Goal: Navigation & Orientation: Understand site structure

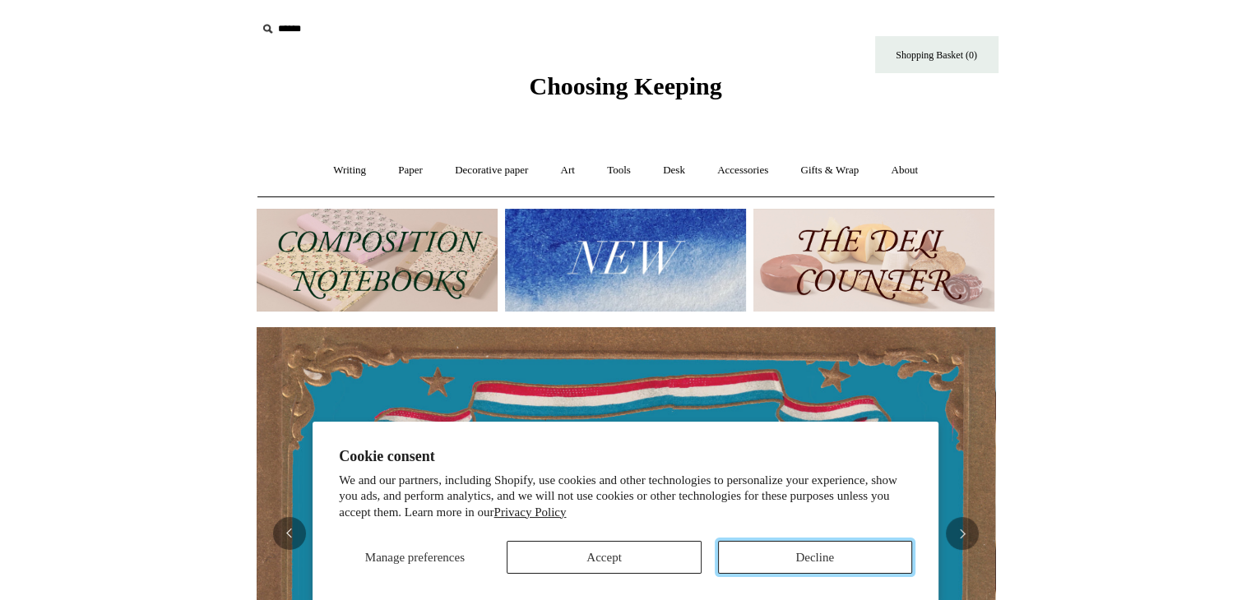
click at [812, 547] on button "Decline" at bounding box center [815, 557] width 194 height 33
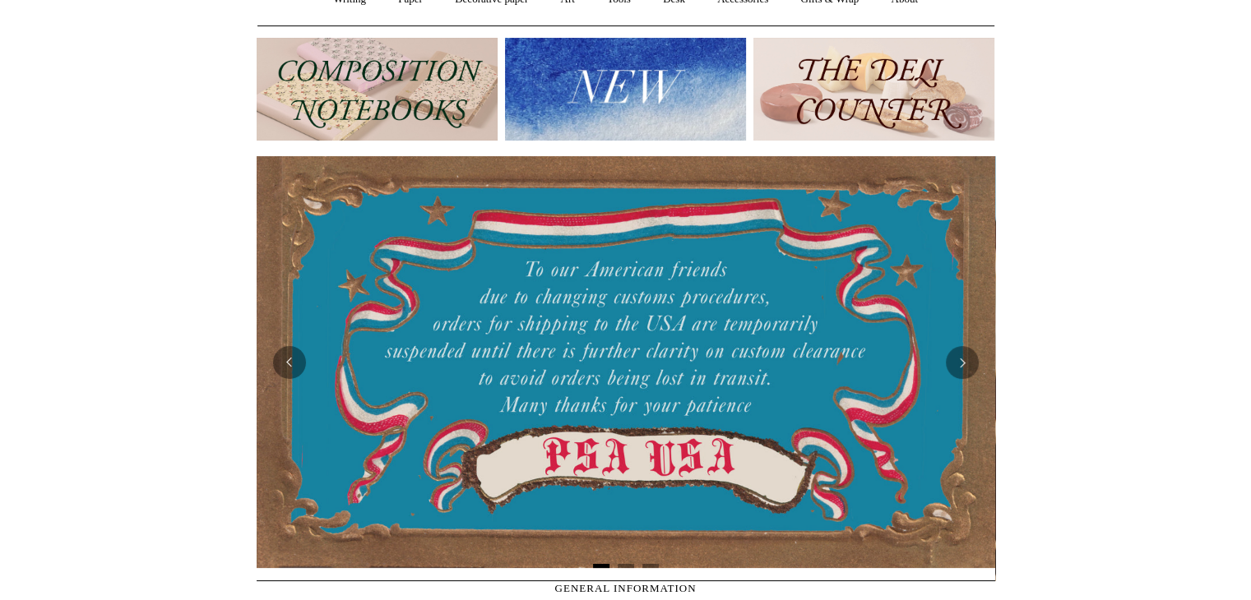
scroll to position [45, 0]
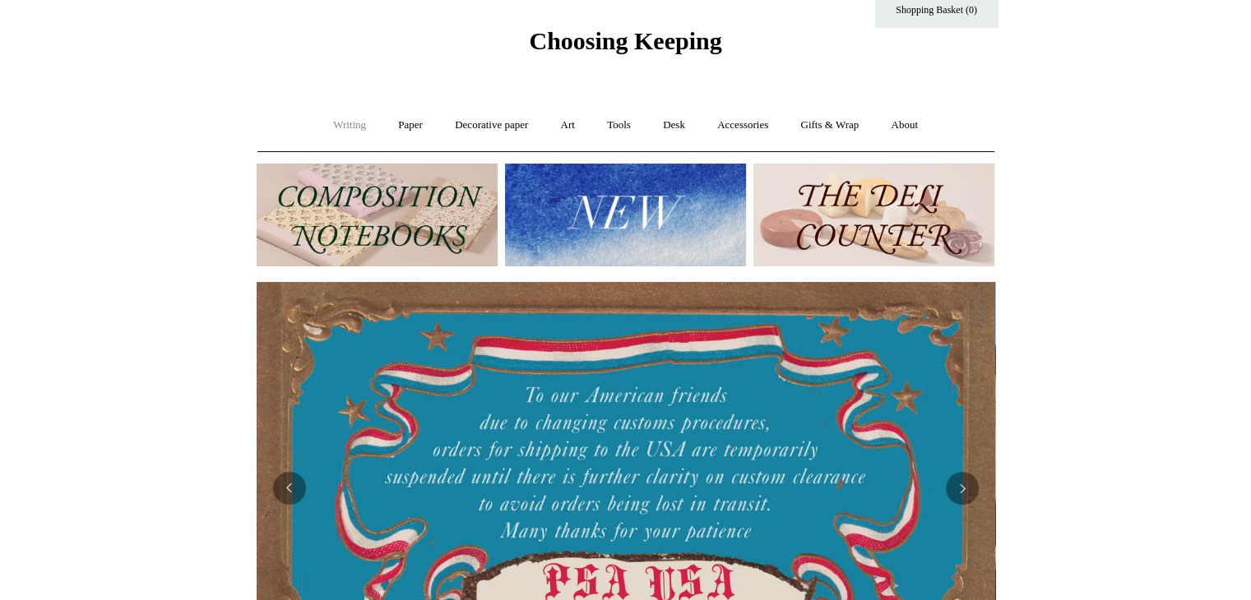
click at [339, 123] on link "Writing +" at bounding box center [349, 126] width 62 height 44
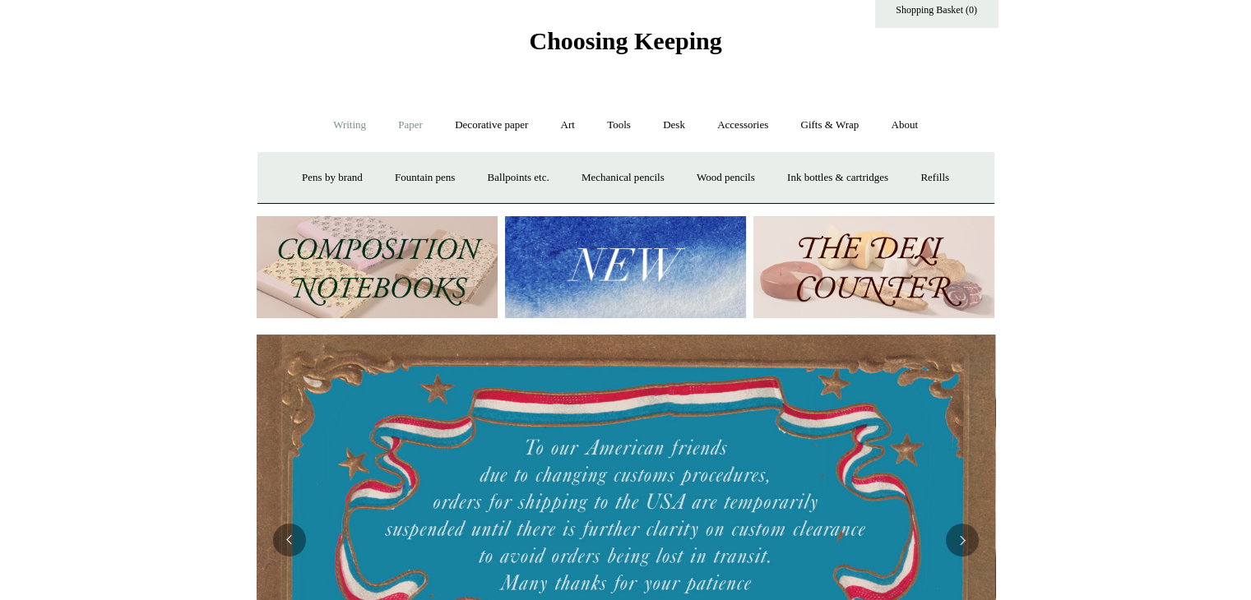
click at [414, 123] on link "Paper +" at bounding box center [410, 126] width 54 height 44
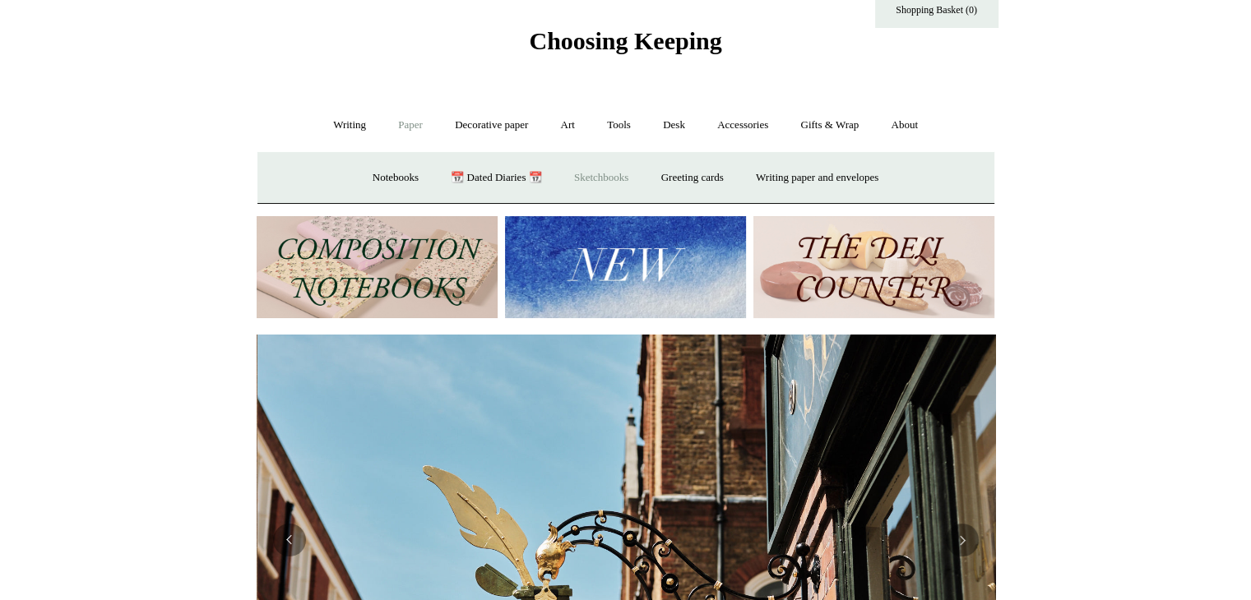
scroll to position [0, 738]
click at [690, 170] on link "Greeting cards +" at bounding box center [692, 178] width 92 height 44
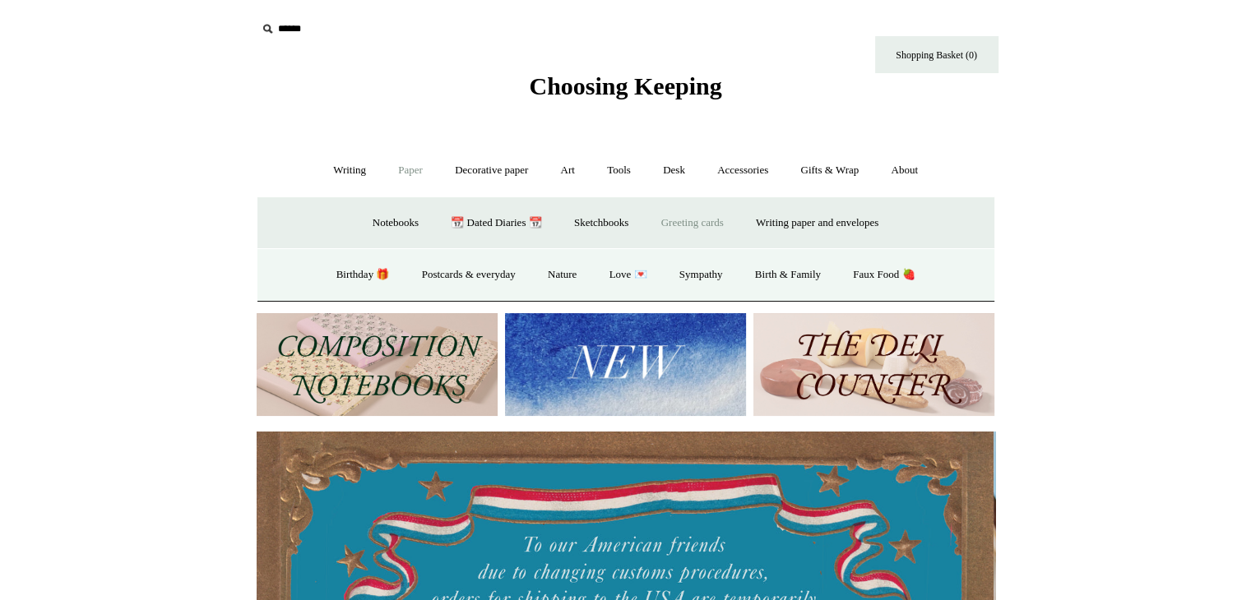
scroll to position [0, 0]
click at [324, 263] on link "Birthday 🎁" at bounding box center [363, 275] width 83 height 44
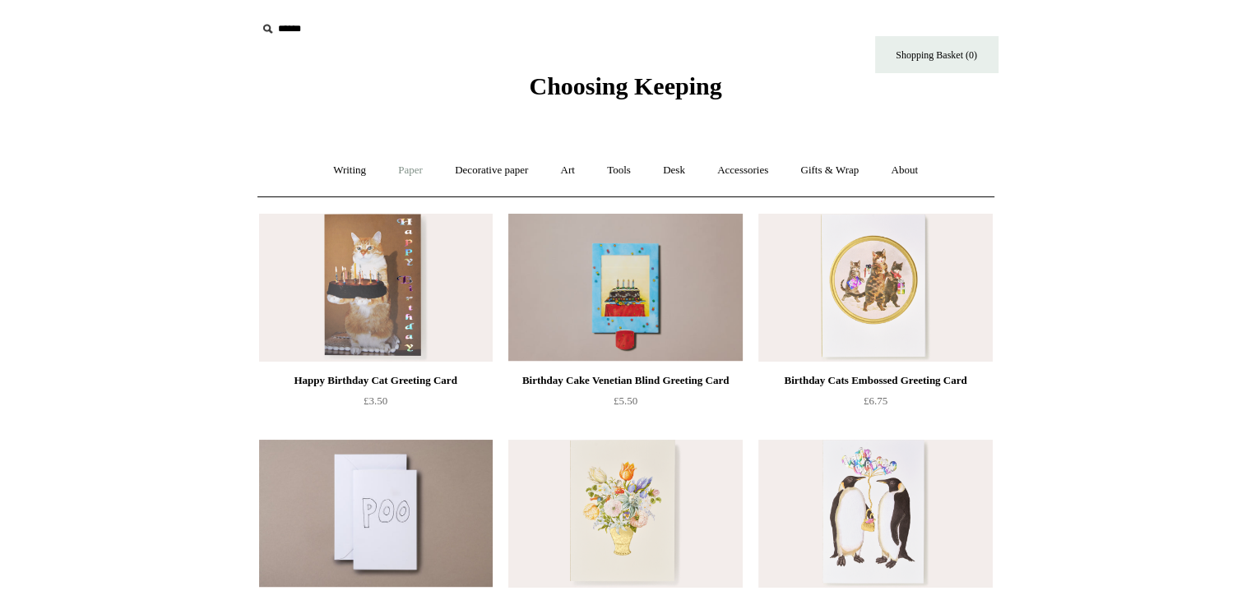
click at [401, 171] on link "Paper +" at bounding box center [410, 171] width 54 height 44
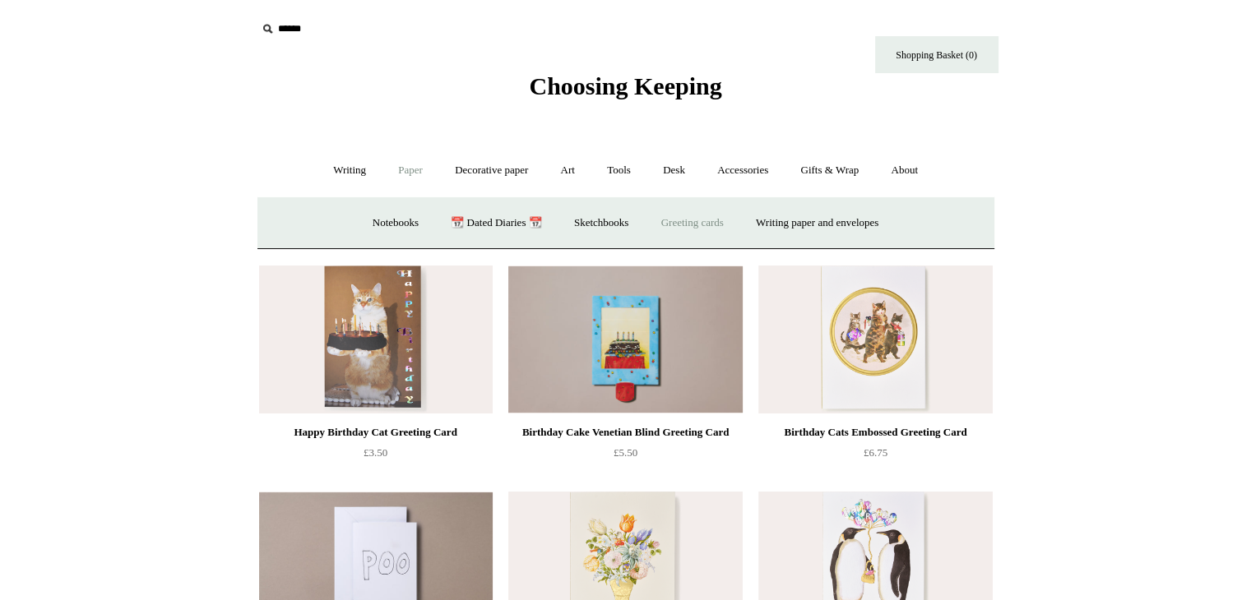
click at [685, 227] on link "Greeting cards +" at bounding box center [692, 223] width 92 height 44
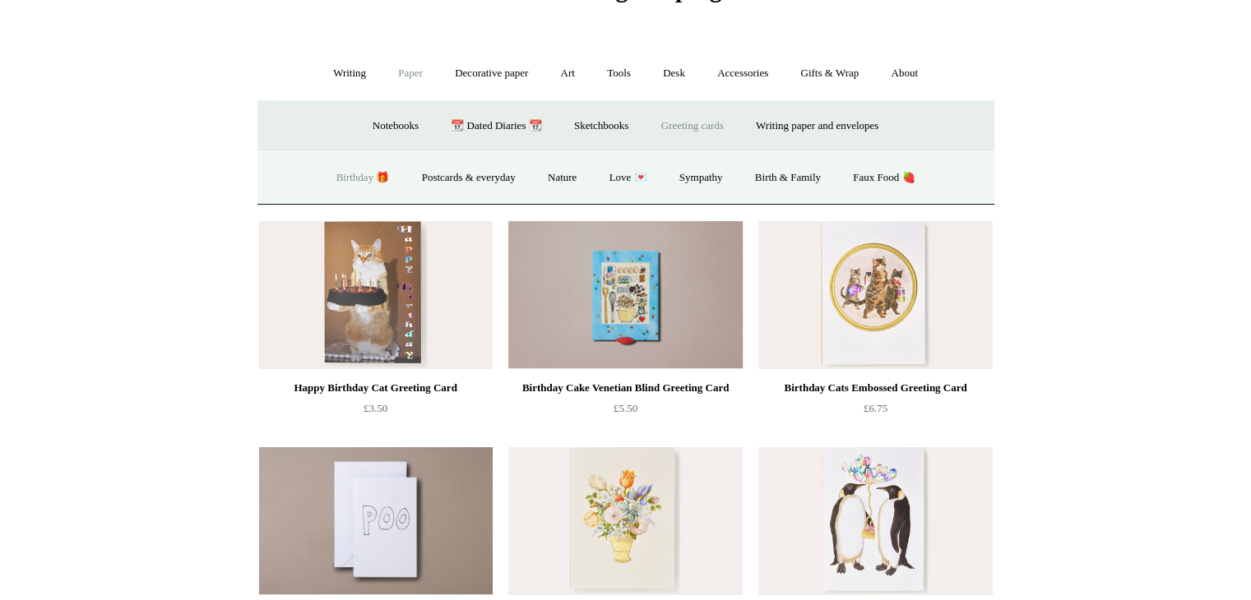
scroll to position [91, 0]
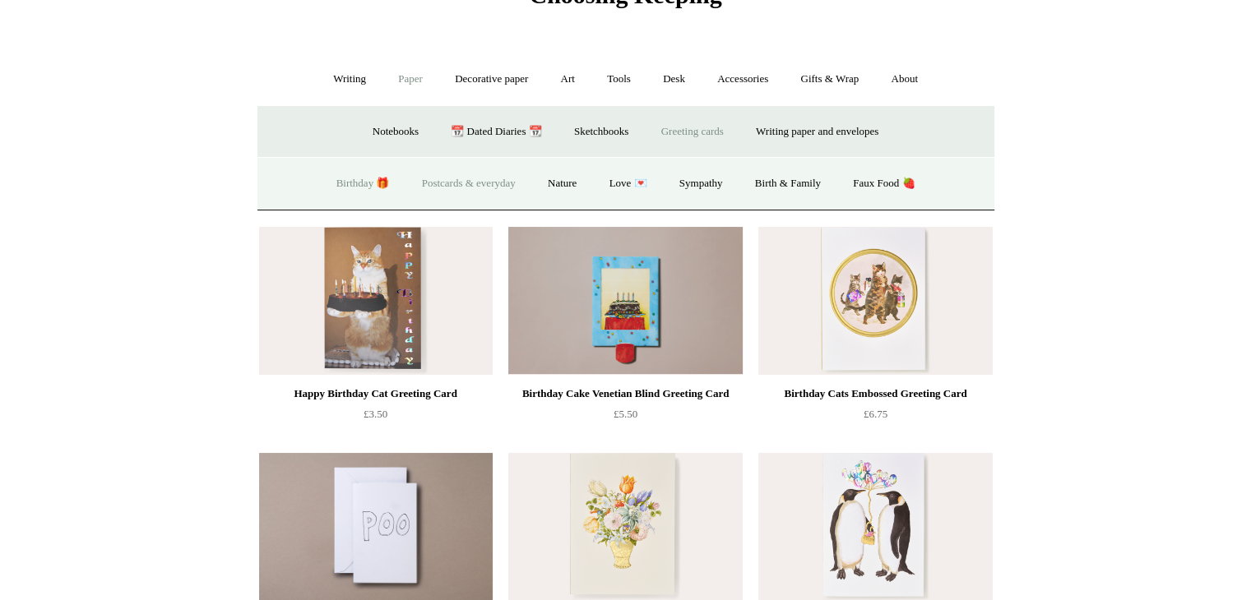
click at [487, 178] on link "Postcards & everyday" at bounding box center [468, 184] width 123 height 44
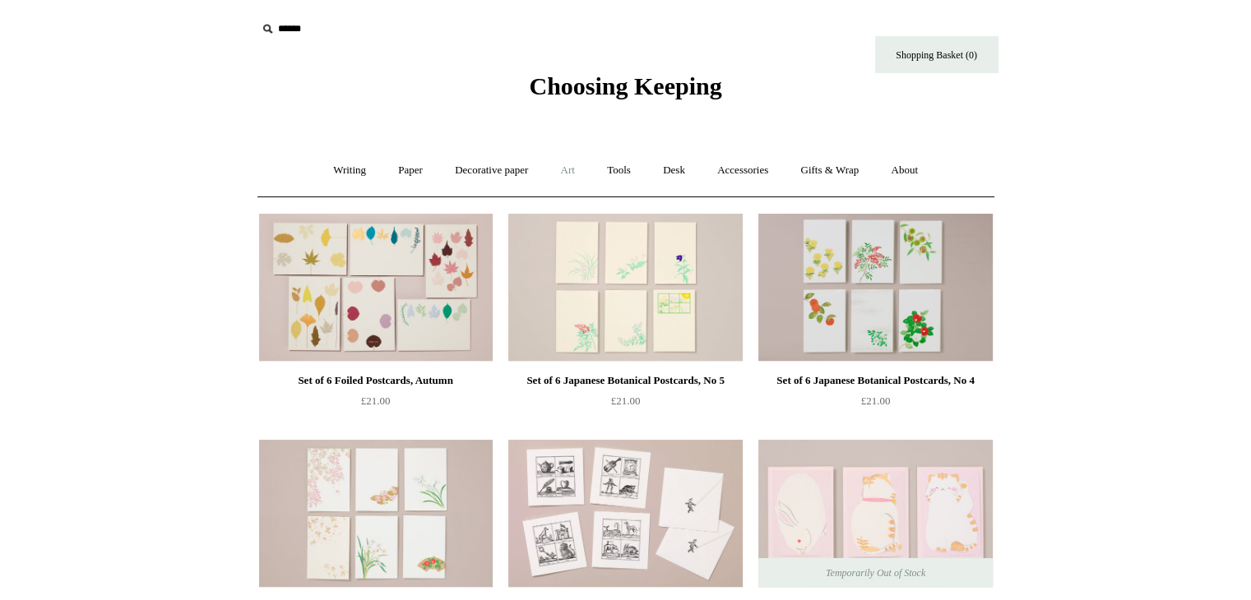
click at [574, 164] on link "Art +" at bounding box center [568, 171] width 44 height 44
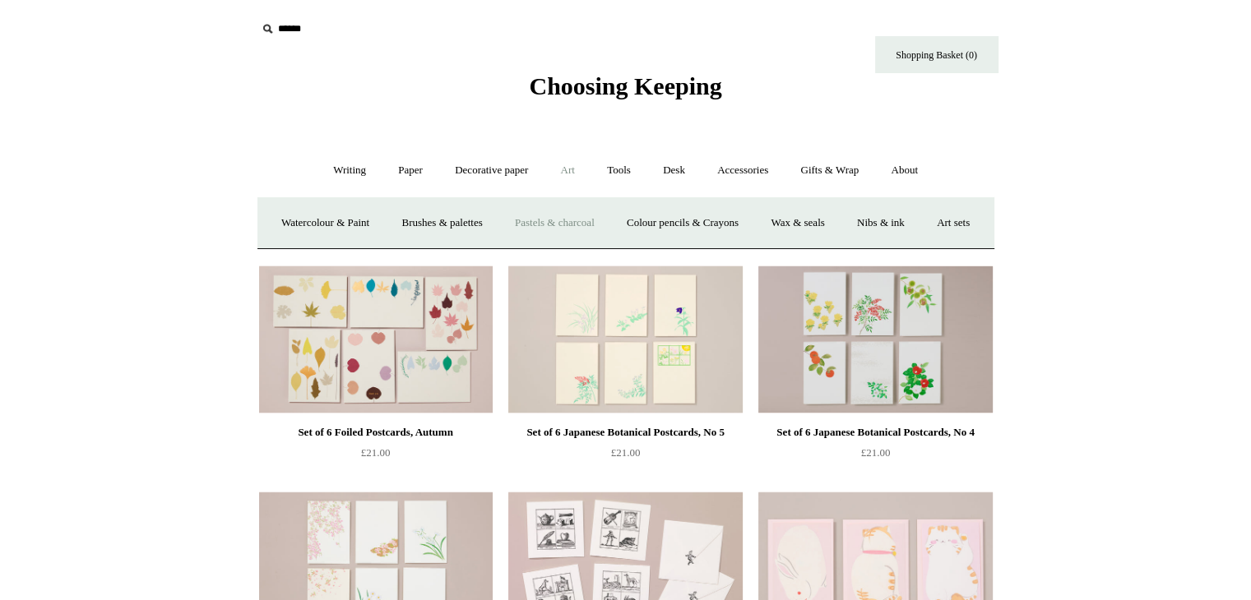
click at [573, 225] on link "Pastels & charcoal" at bounding box center [554, 223] width 109 height 44
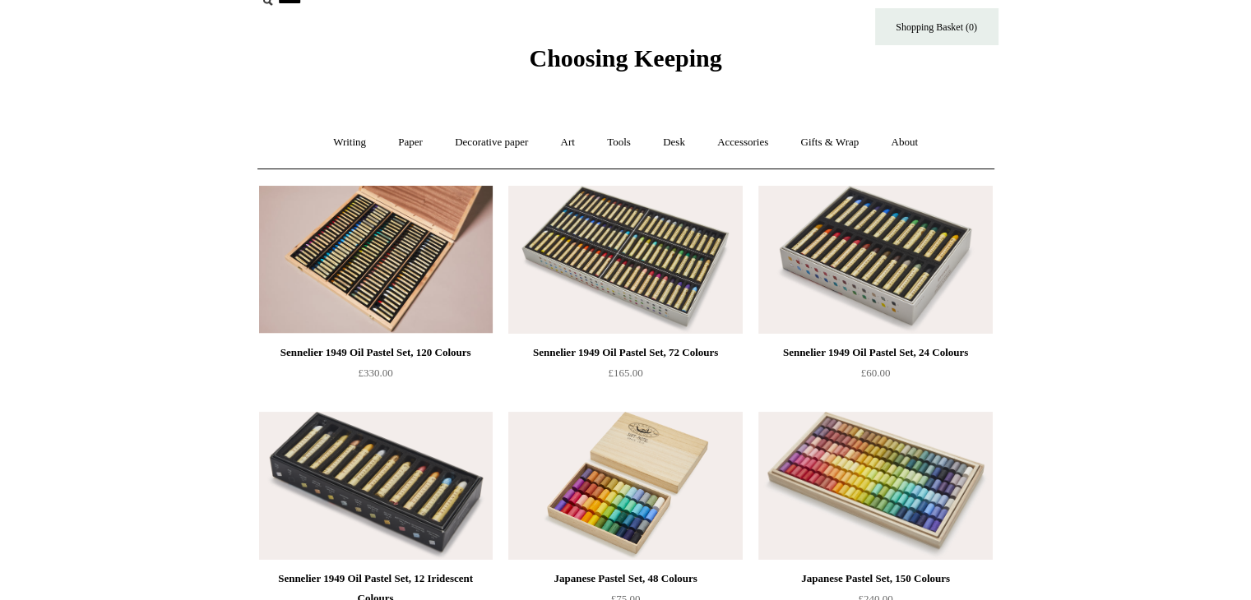
scroll to position [26, 0]
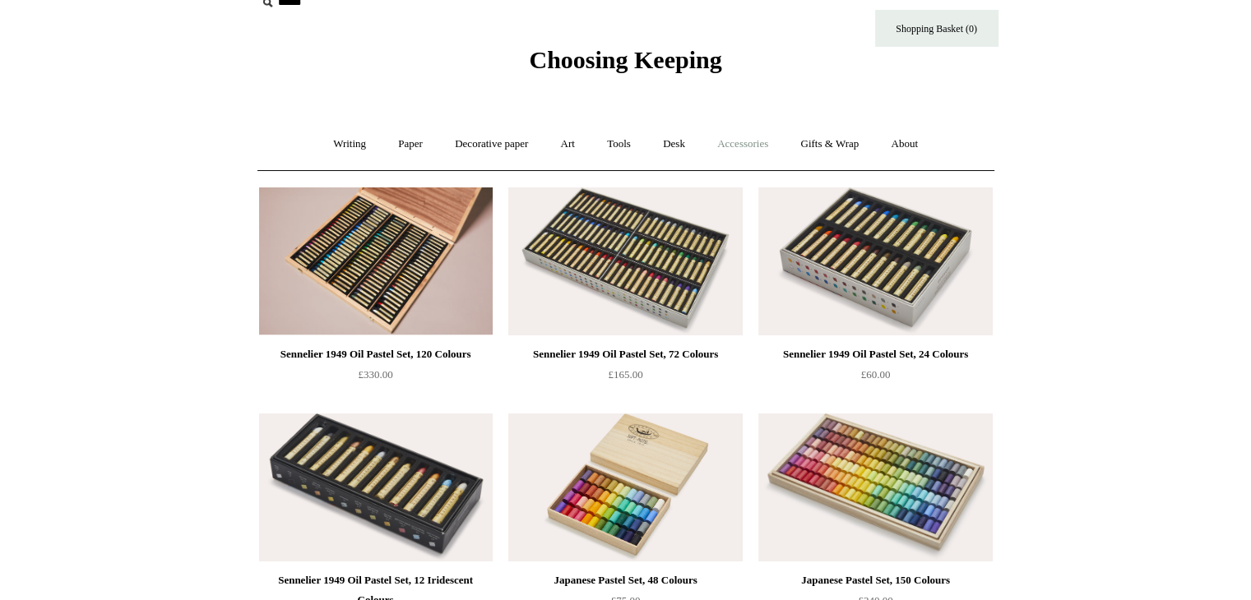
click at [765, 141] on link "Accessories +" at bounding box center [742, 145] width 81 height 44
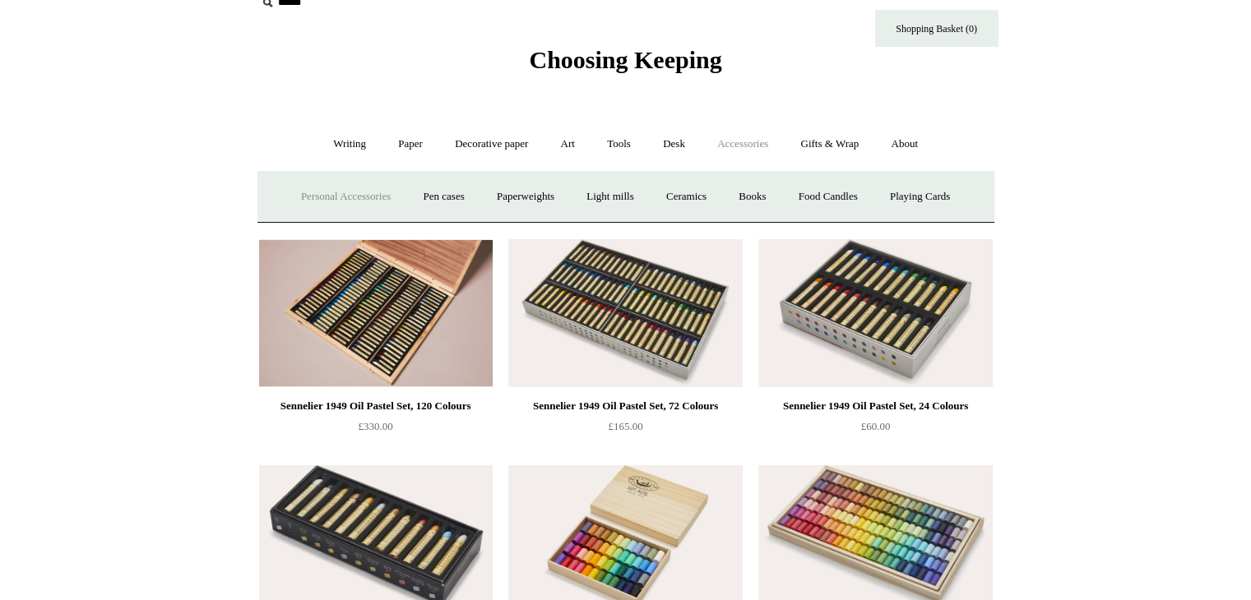
click at [322, 187] on link "Personal Accessories +" at bounding box center [345, 197] width 119 height 44
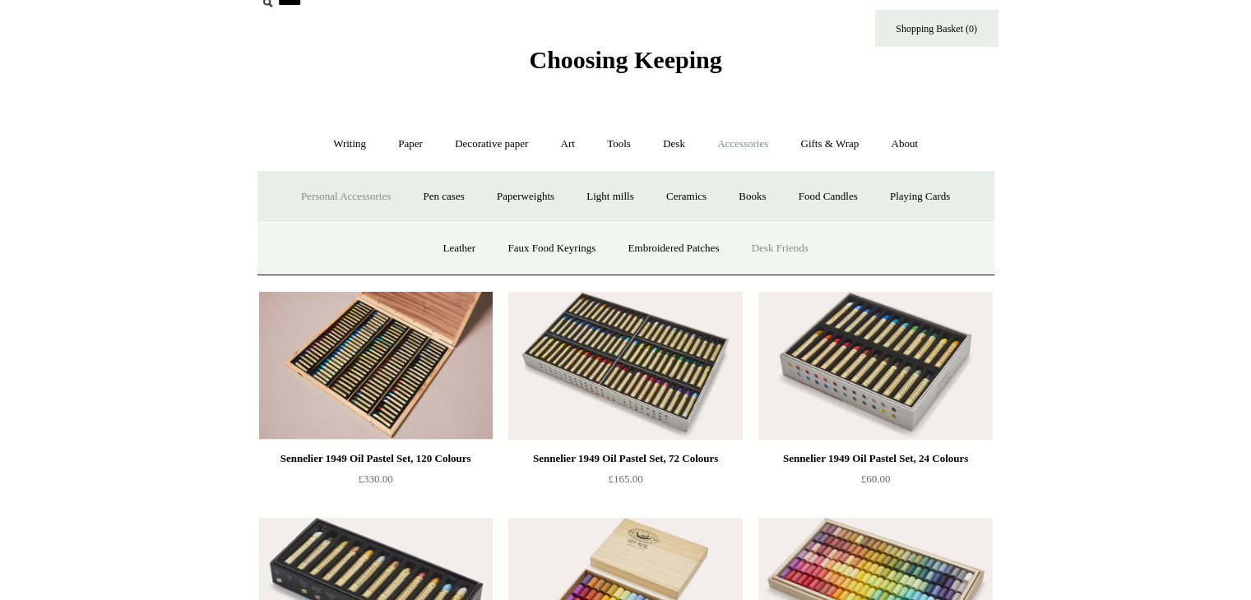
click at [789, 254] on link "Desk Friends" at bounding box center [780, 249] width 86 height 44
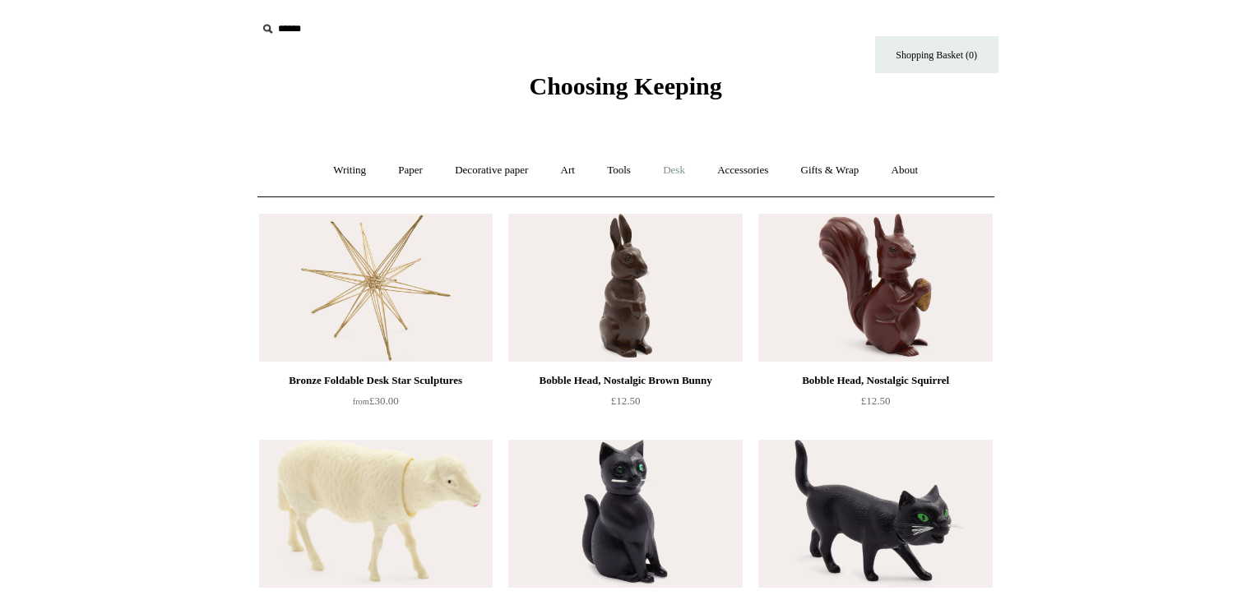
click at [687, 162] on link "Desk +" at bounding box center [674, 171] width 52 height 44
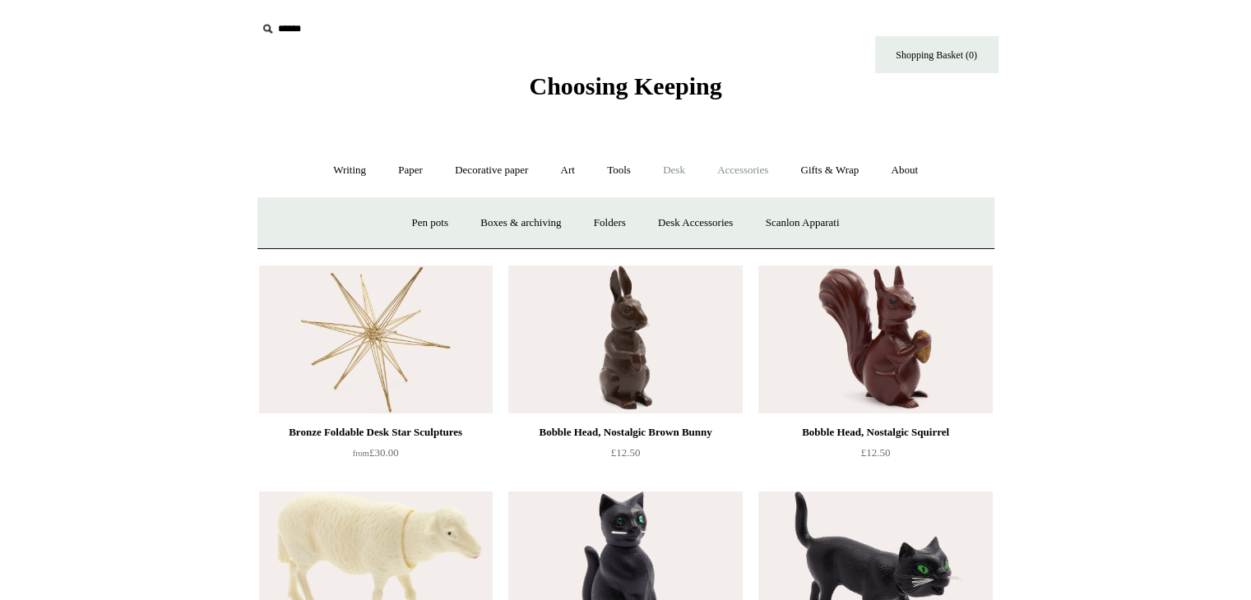
click at [739, 171] on link "Accessories +" at bounding box center [742, 171] width 81 height 44
click at [701, 216] on link "Ceramics +" at bounding box center [686, 223] width 70 height 44
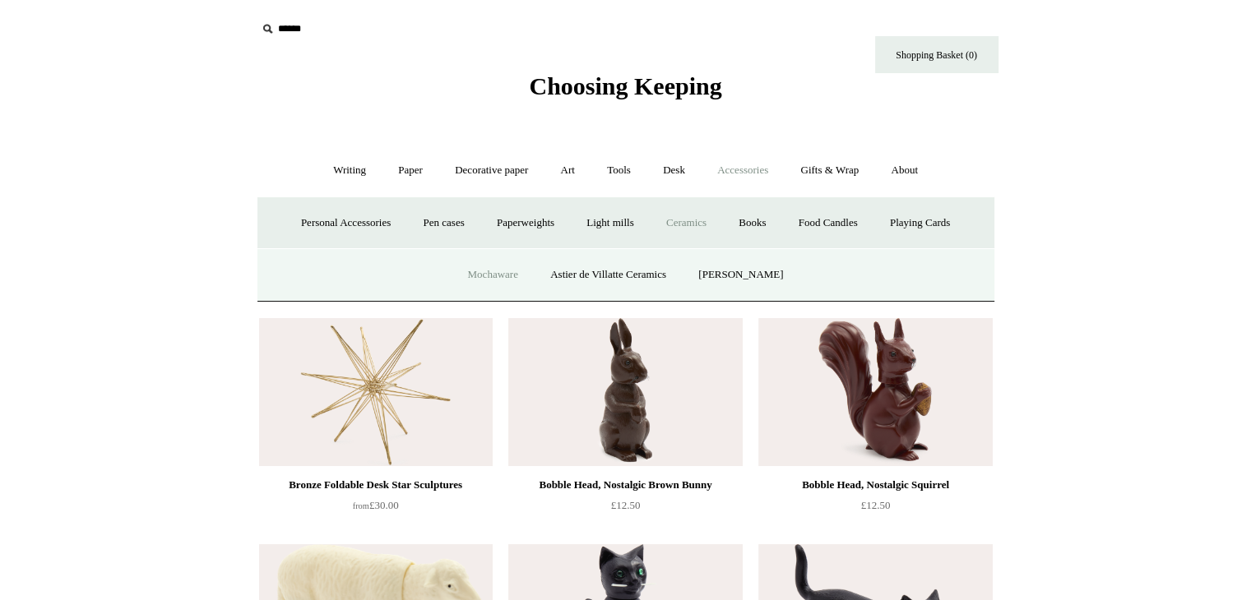
click at [507, 272] on link "Mochaware" at bounding box center [492, 275] width 80 height 44
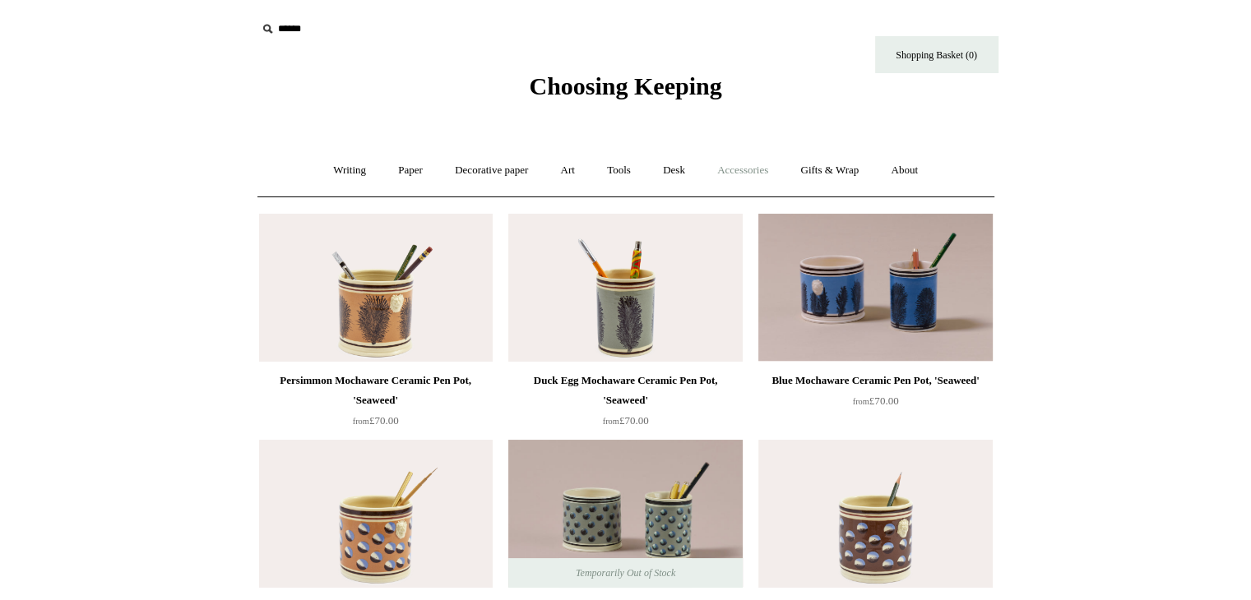
click at [747, 179] on link "Accessories +" at bounding box center [742, 171] width 81 height 44
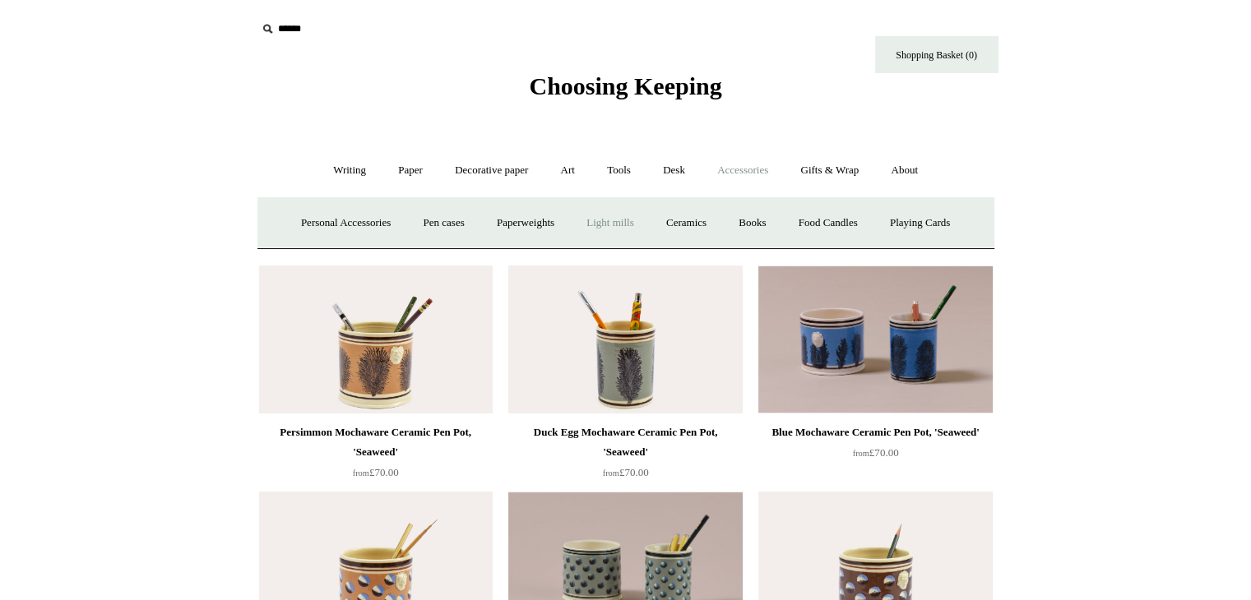
click at [629, 220] on link "Light mills" at bounding box center [609, 223] width 76 height 44
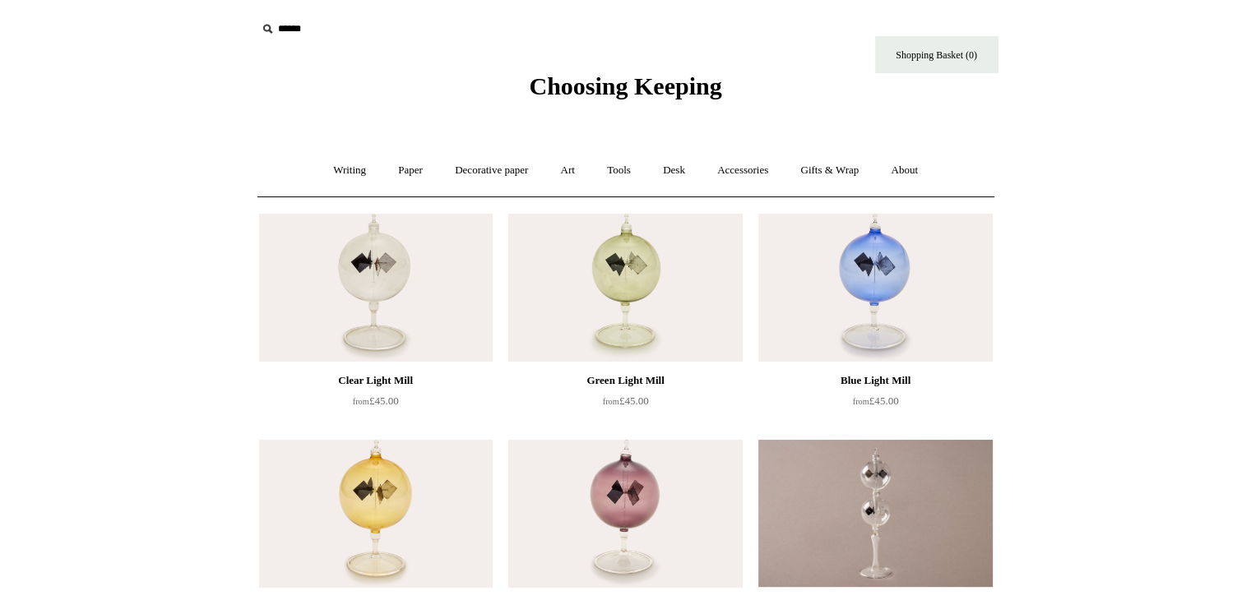
click at [618, 260] on img at bounding box center [625, 288] width 234 height 148
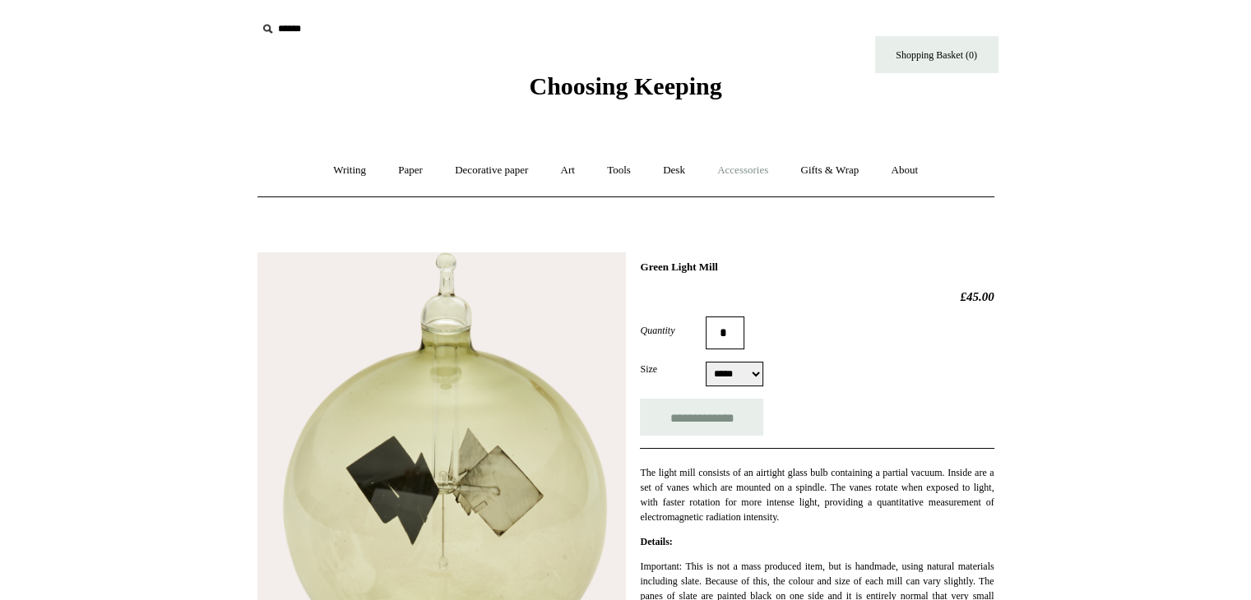
click at [741, 169] on link "Accessories +" at bounding box center [742, 171] width 81 height 44
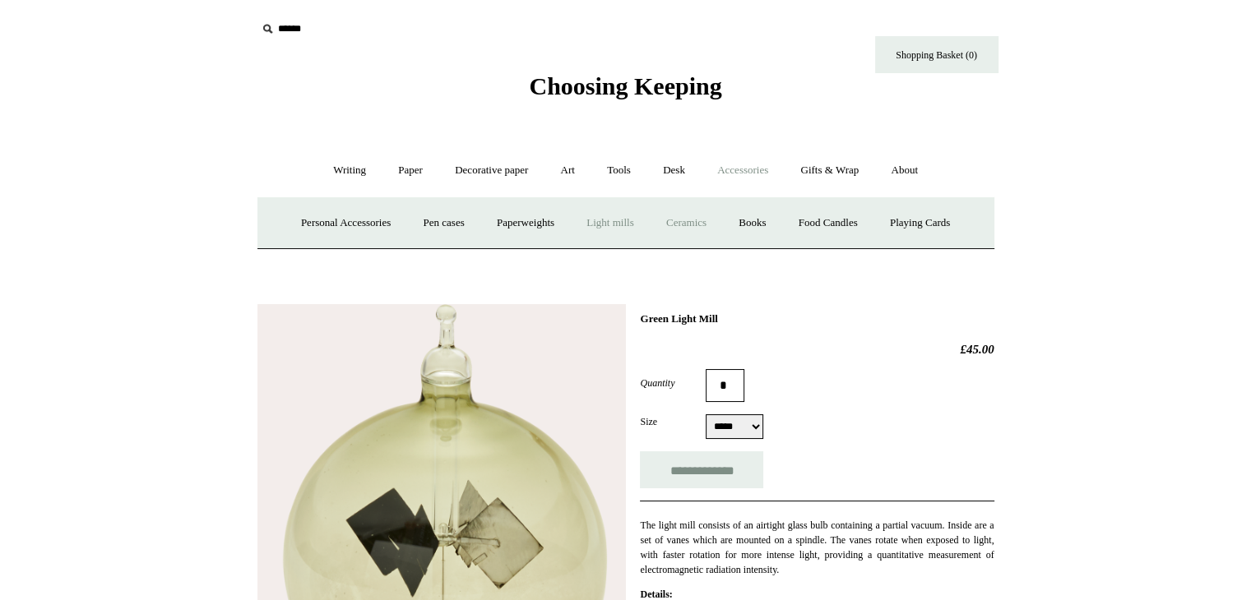
click at [673, 224] on link "Ceramics +" at bounding box center [686, 223] width 70 height 44
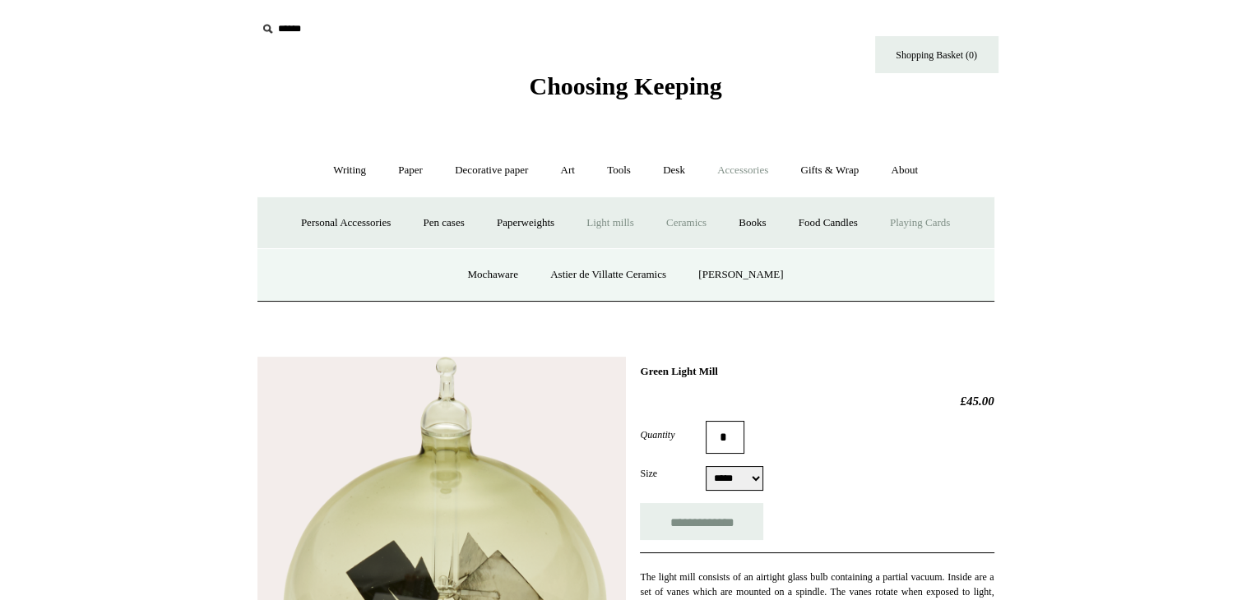
click at [918, 224] on link "Playing Cards" at bounding box center [920, 223] width 90 height 44
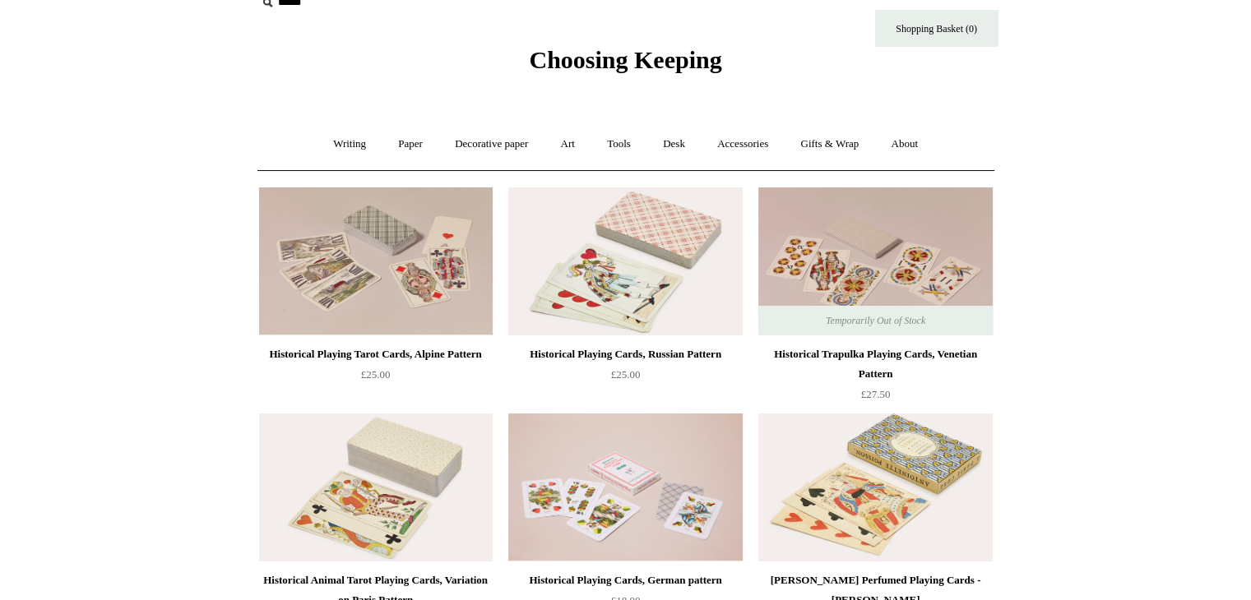
scroll to position [25, 0]
click at [404, 141] on link "Paper +" at bounding box center [410, 145] width 54 height 44
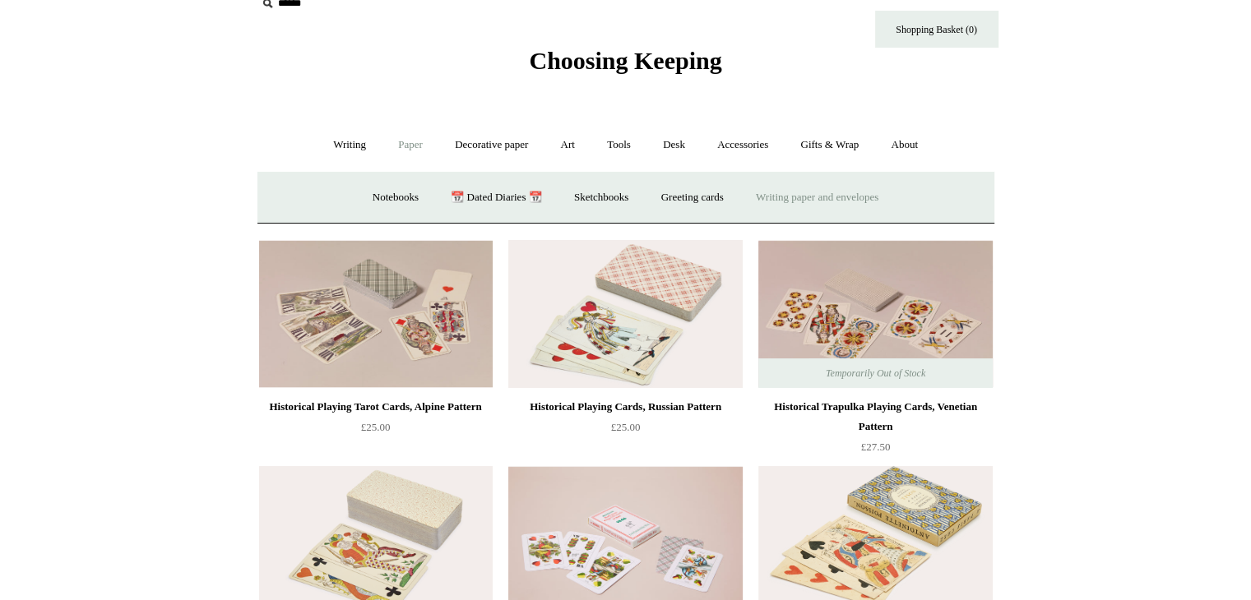
click at [808, 197] on link "Writing paper and envelopes +" at bounding box center [817, 198] width 152 height 44
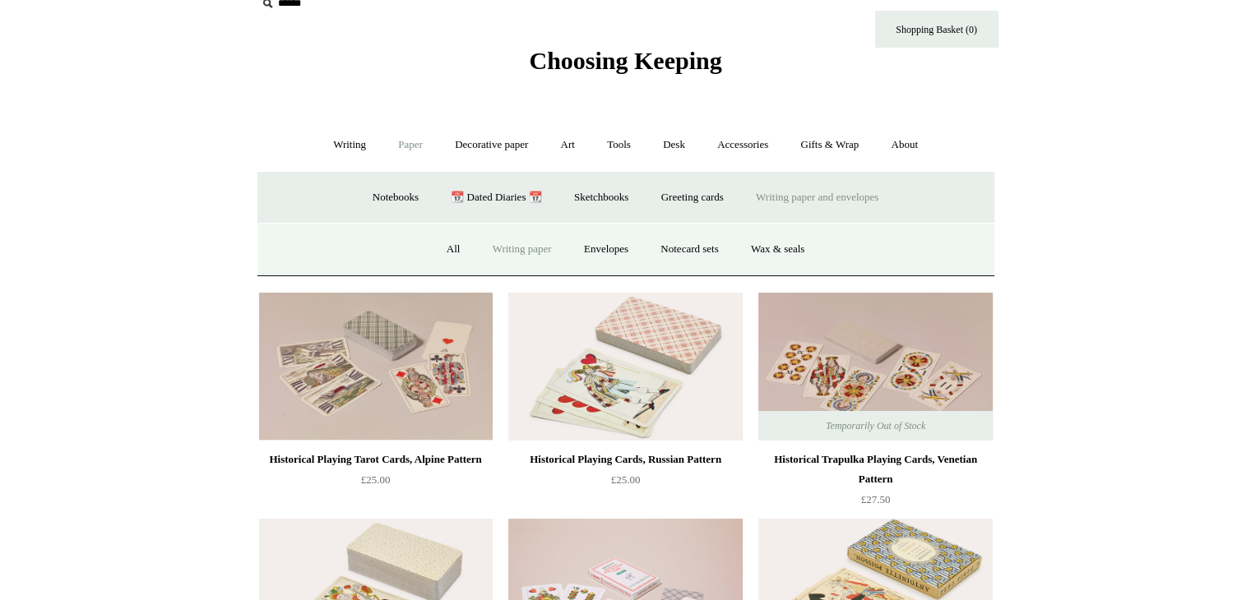
click at [509, 254] on link "Writing paper" at bounding box center [522, 250] width 89 height 44
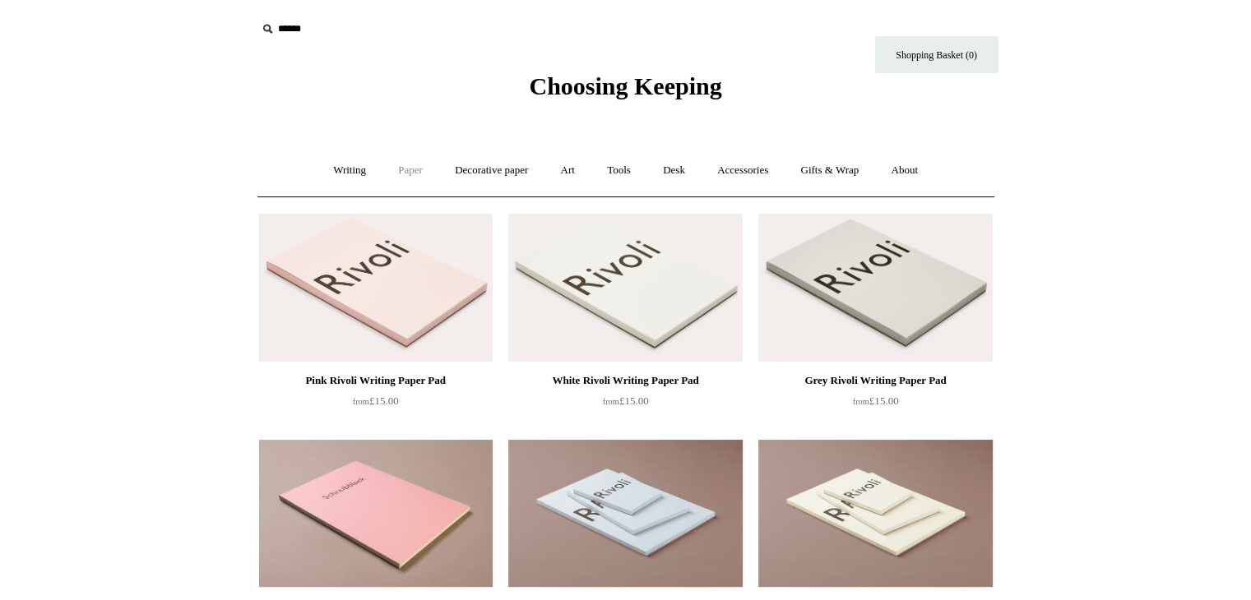
click at [395, 169] on link "Paper +" at bounding box center [410, 171] width 54 height 44
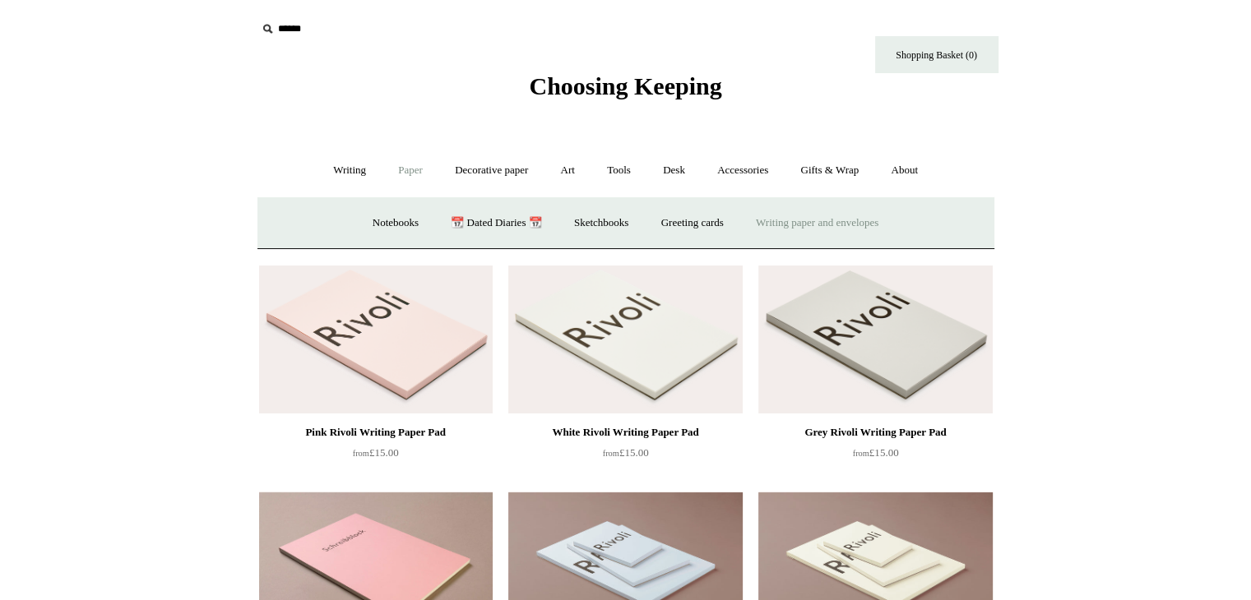
click at [821, 223] on link "Writing paper and envelopes +" at bounding box center [817, 223] width 152 height 44
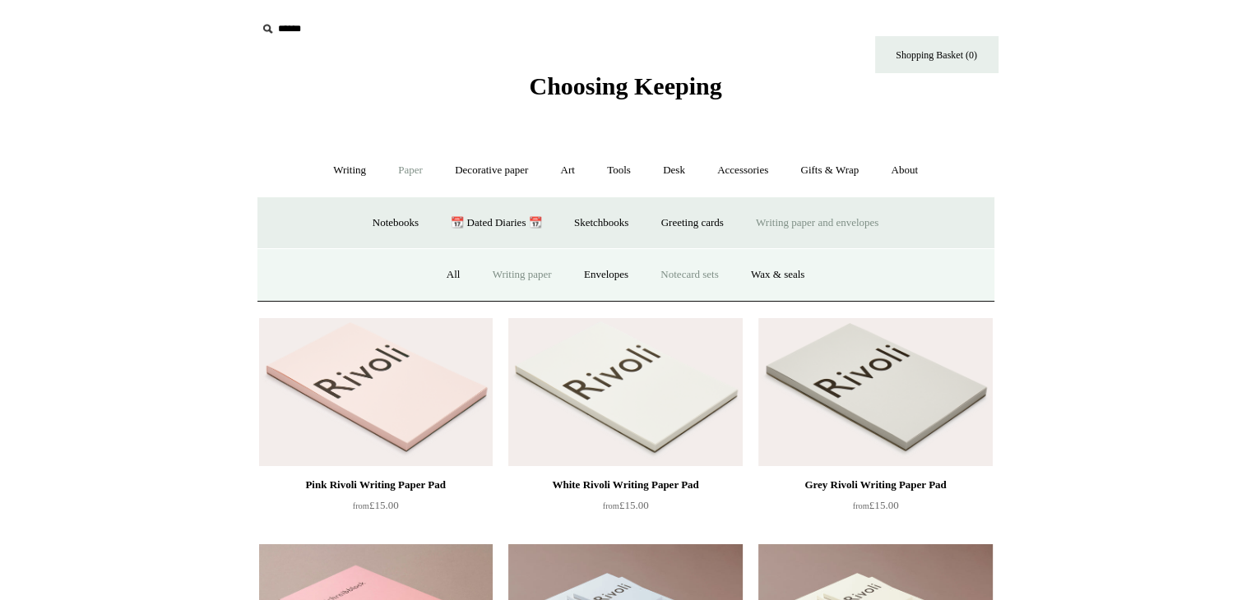
click at [696, 271] on link "Notecard sets" at bounding box center [688, 275] width 87 height 44
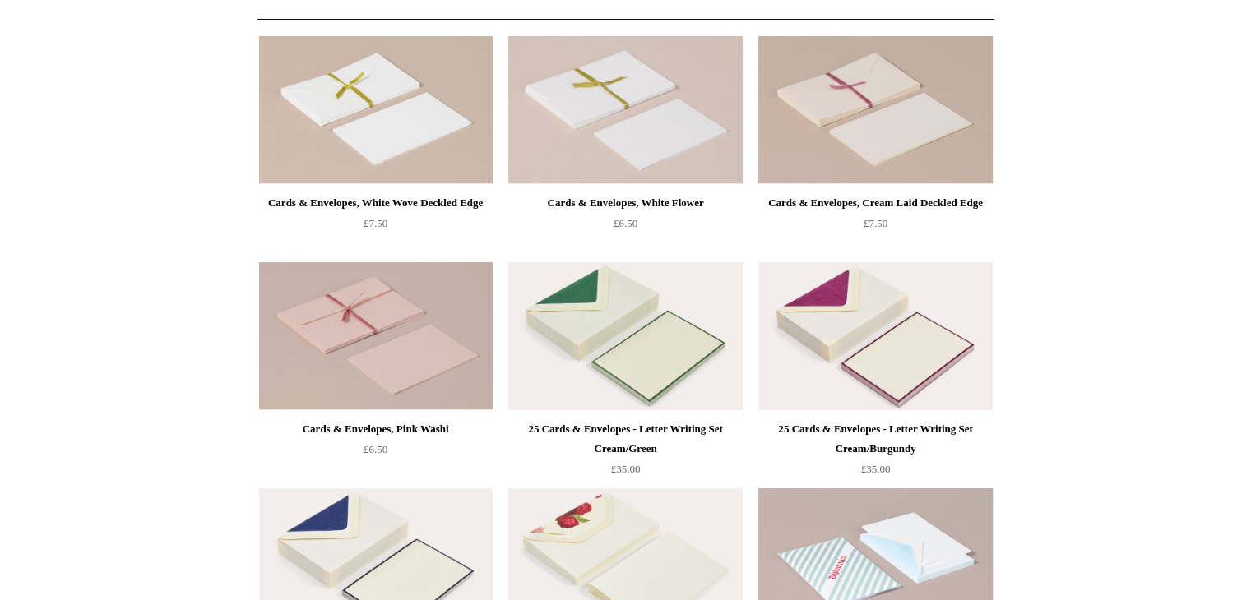
scroll to position [178, 0]
click at [645, 326] on img at bounding box center [625, 336] width 234 height 148
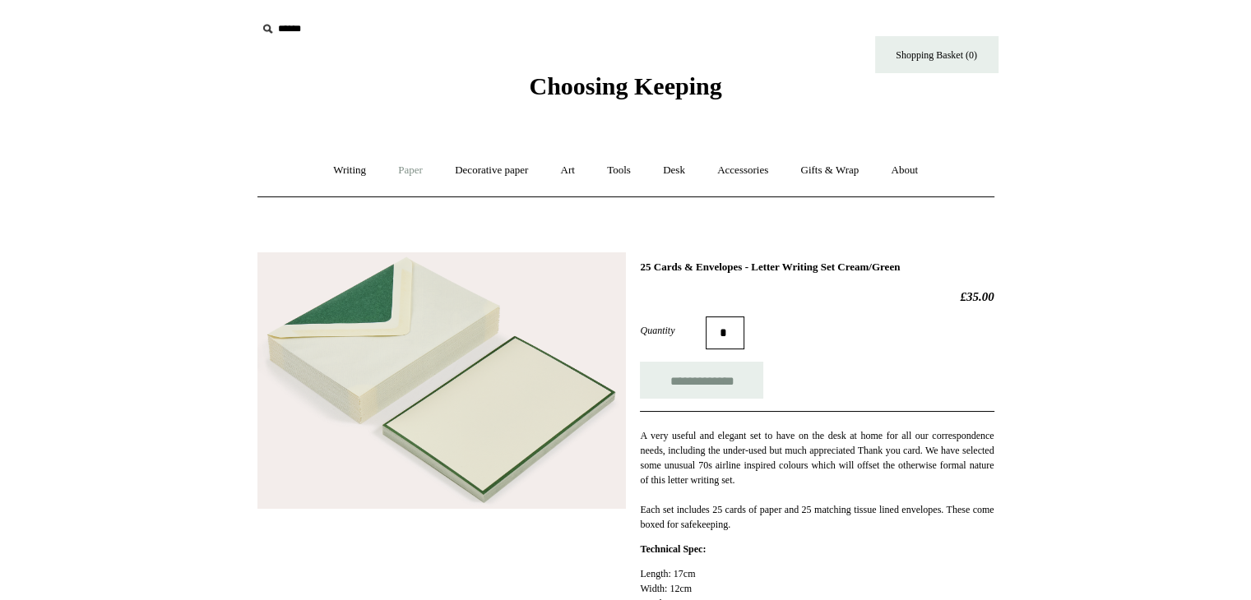
click at [407, 167] on link "Paper +" at bounding box center [410, 171] width 54 height 44
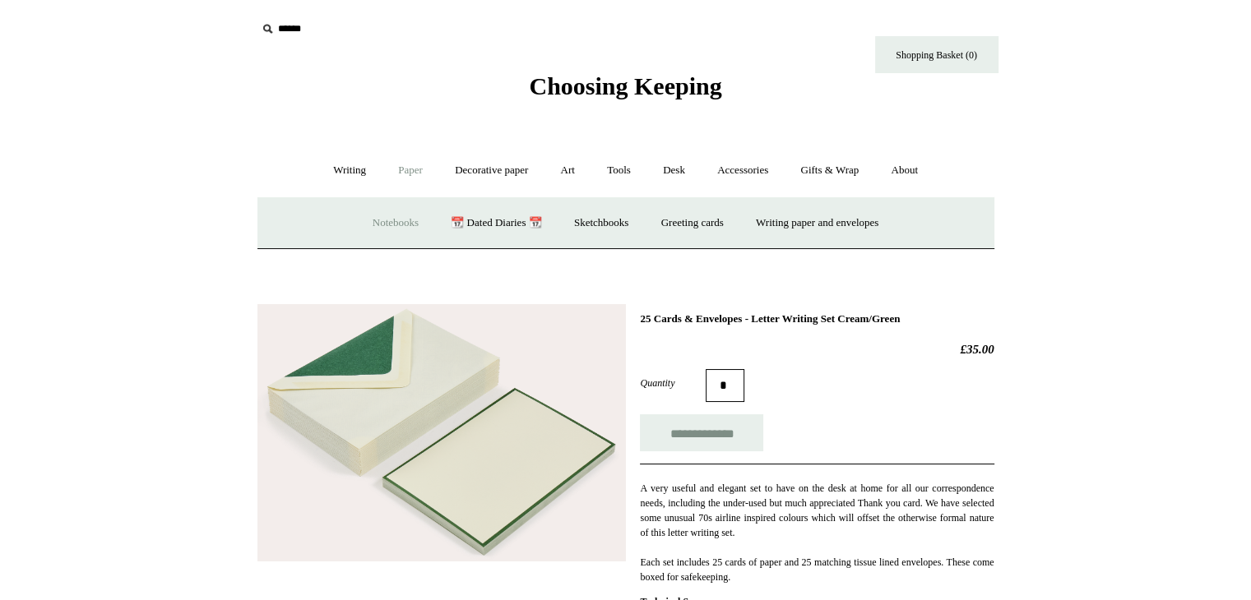
click at [386, 219] on link "Notebooks +" at bounding box center [396, 223] width 76 height 44
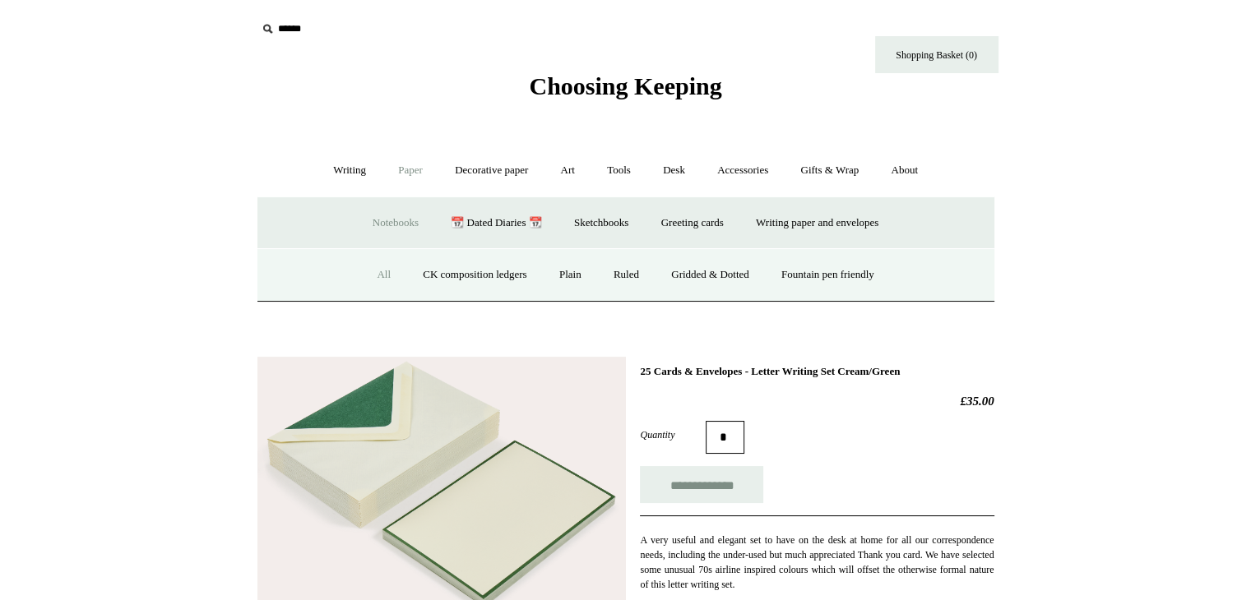
click at [362, 271] on link "All" at bounding box center [384, 275] width 44 height 44
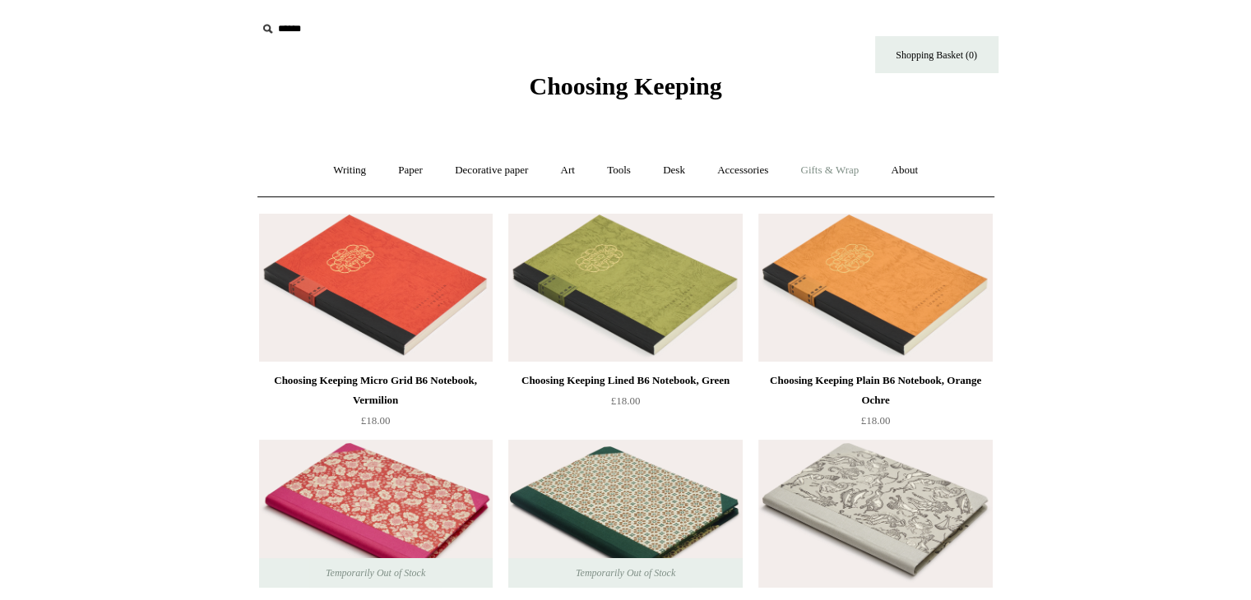
click at [851, 164] on link "Gifts & Wrap +" at bounding box center [829, 171] width 88 height 44
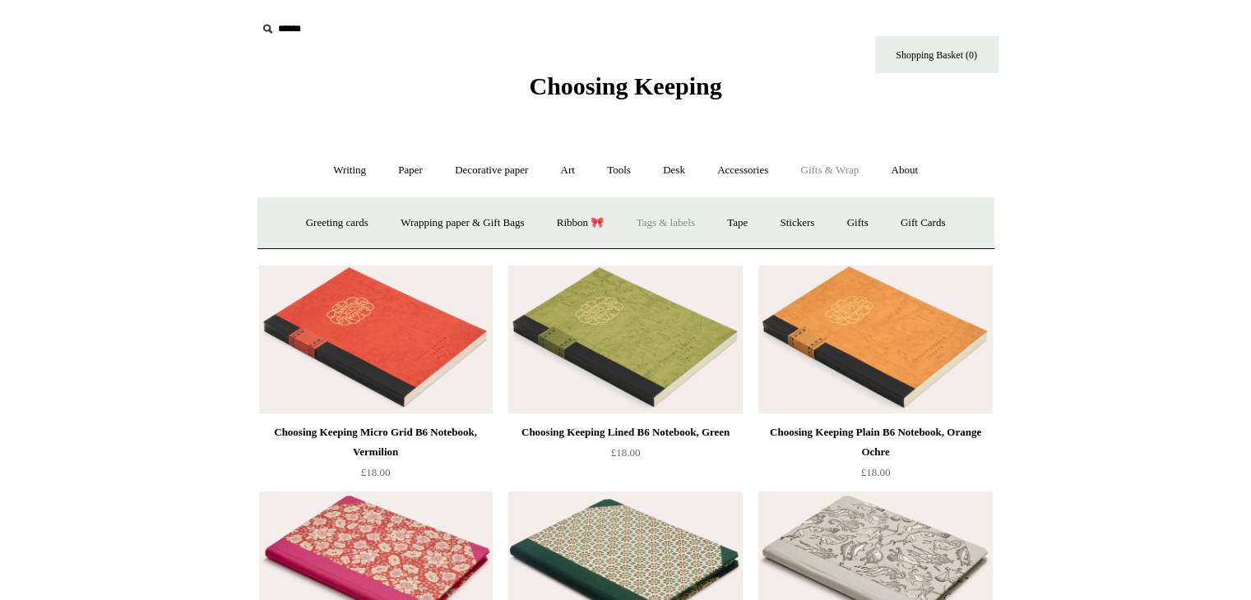
click at [678, 223] on link "Tags & labels" at bounding box center [666, 223] width 88 height 44
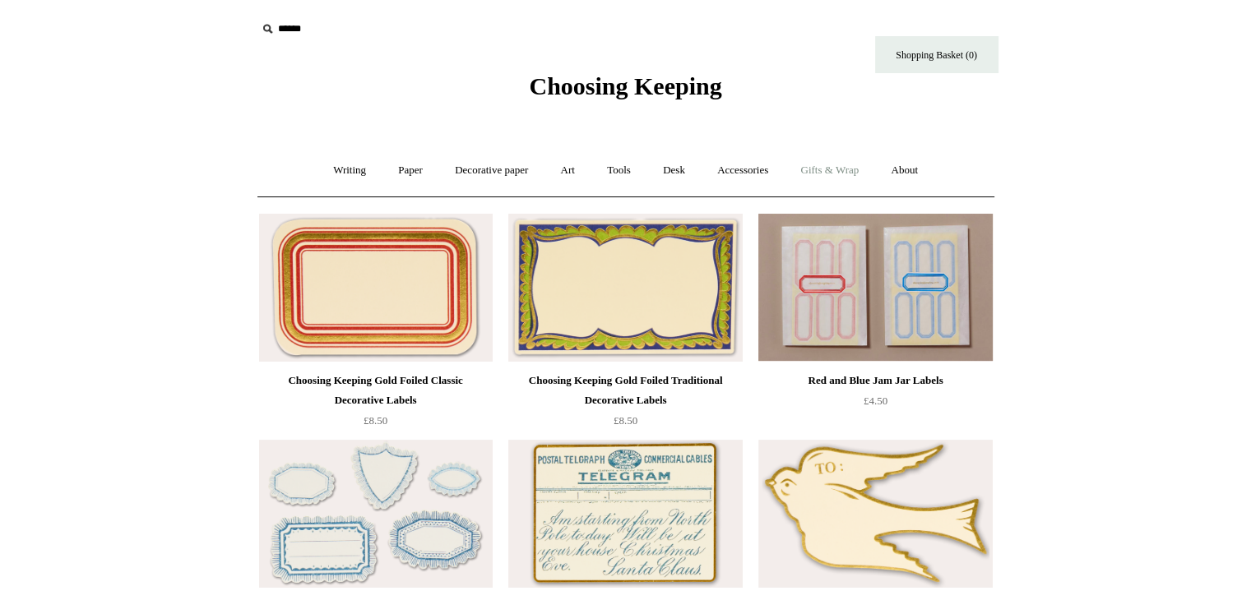
click at [821, 174] on link "Gifts & Wrap +" at bounding box center [829, 171] width 88 height 44
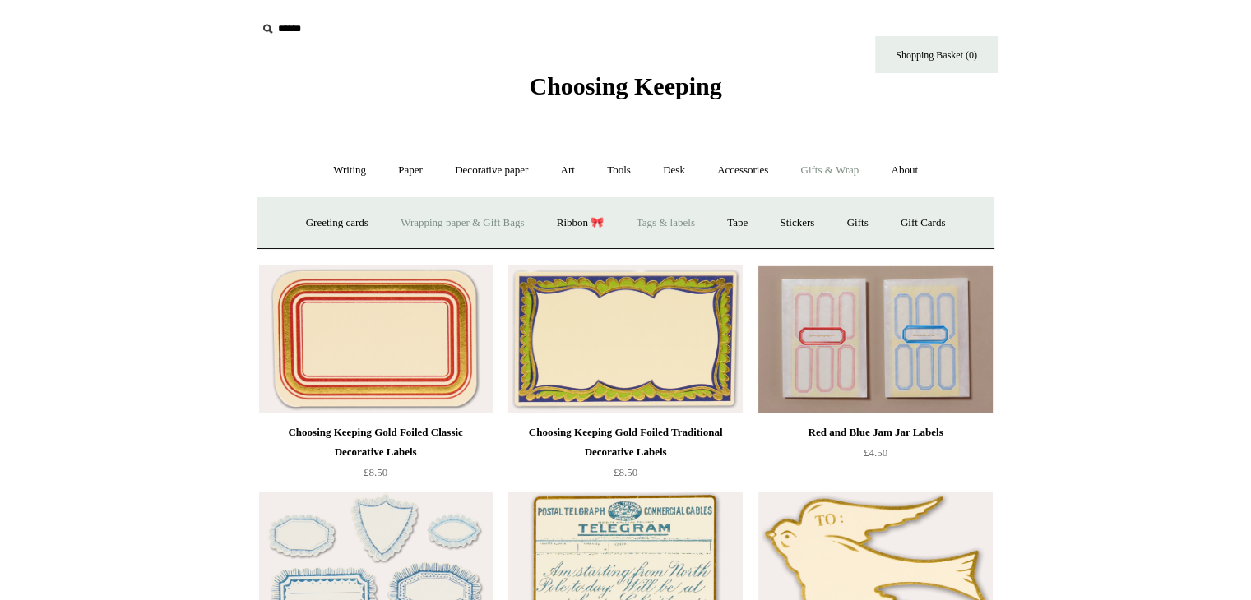
click at [444, 218] on link "Wrapping paper & Gift Bags" at bounding box center [462, 223] width 153 height 44
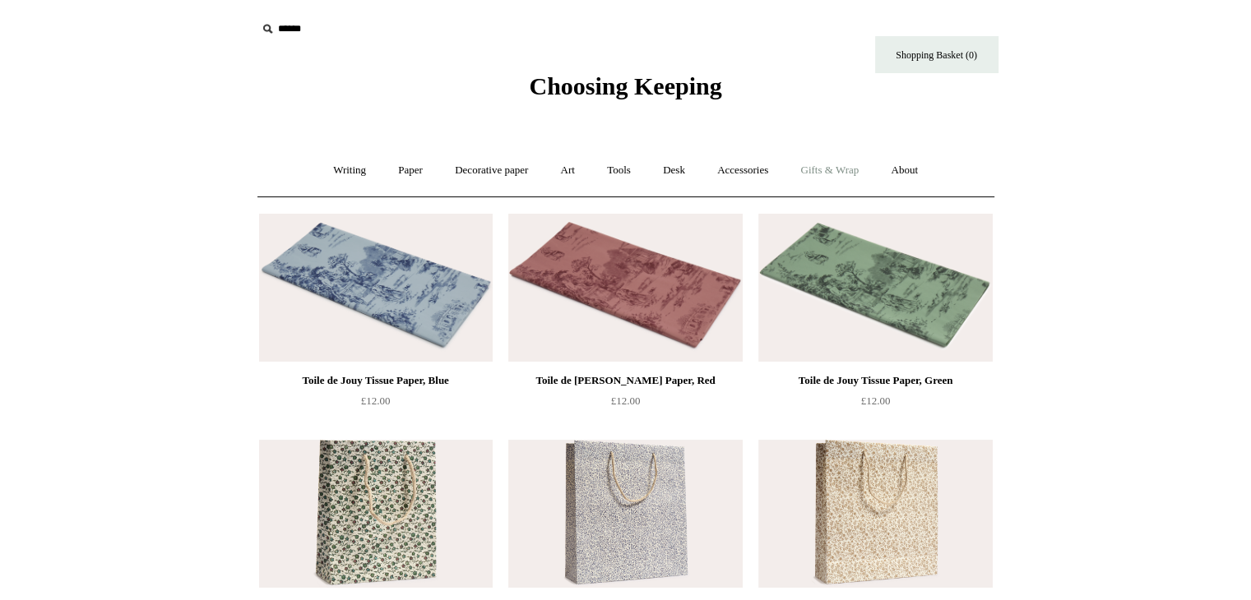
click at [828, 170] on link "Gifts & Wrap +" at bounding box center [829, 171] width 88 height 44
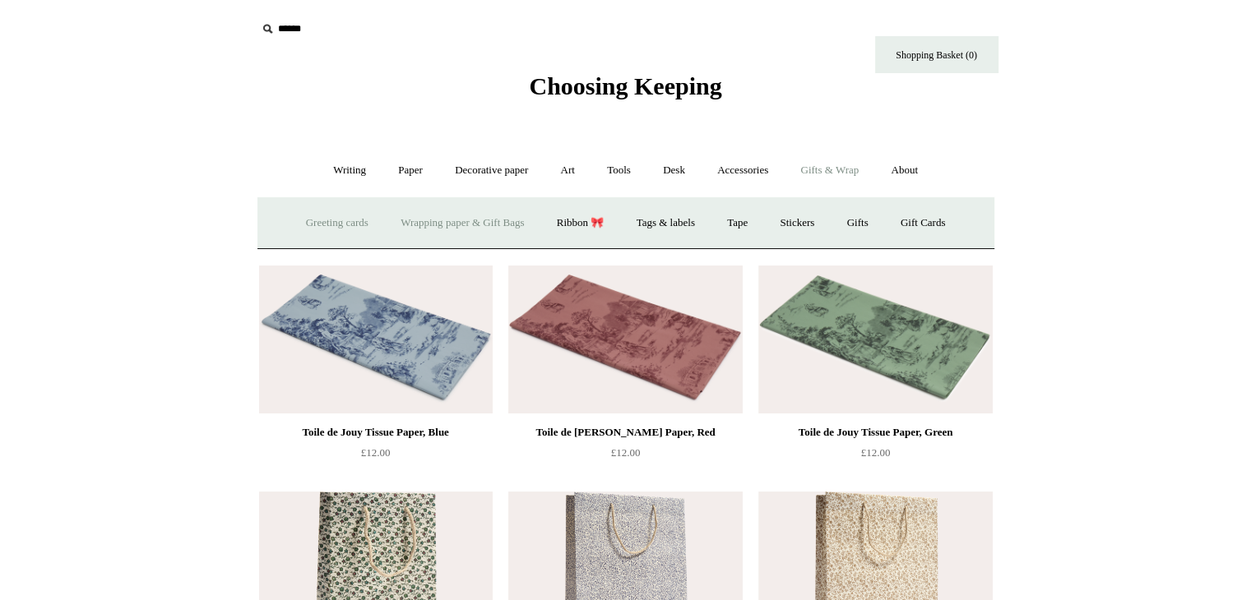
click at [329, 215] on link "Greeting cards +" at bounding box center [337, 223] width 92 height 44
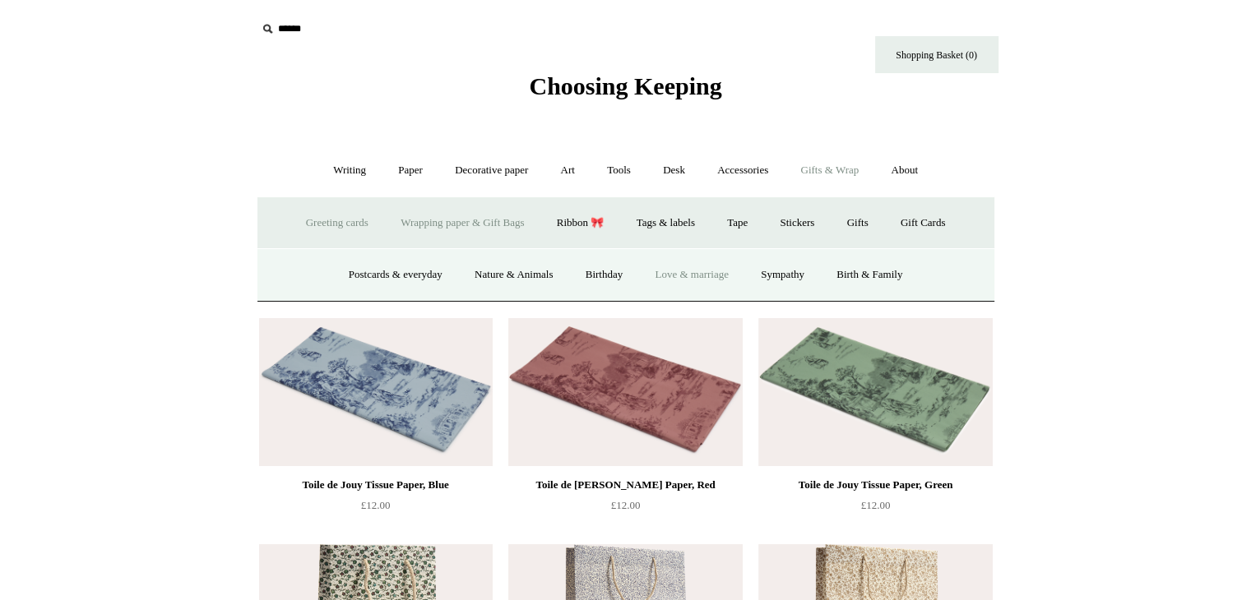
click at [671, 271] on link "Love & marriage" at bounding box center [692, 275] width 104 height 44
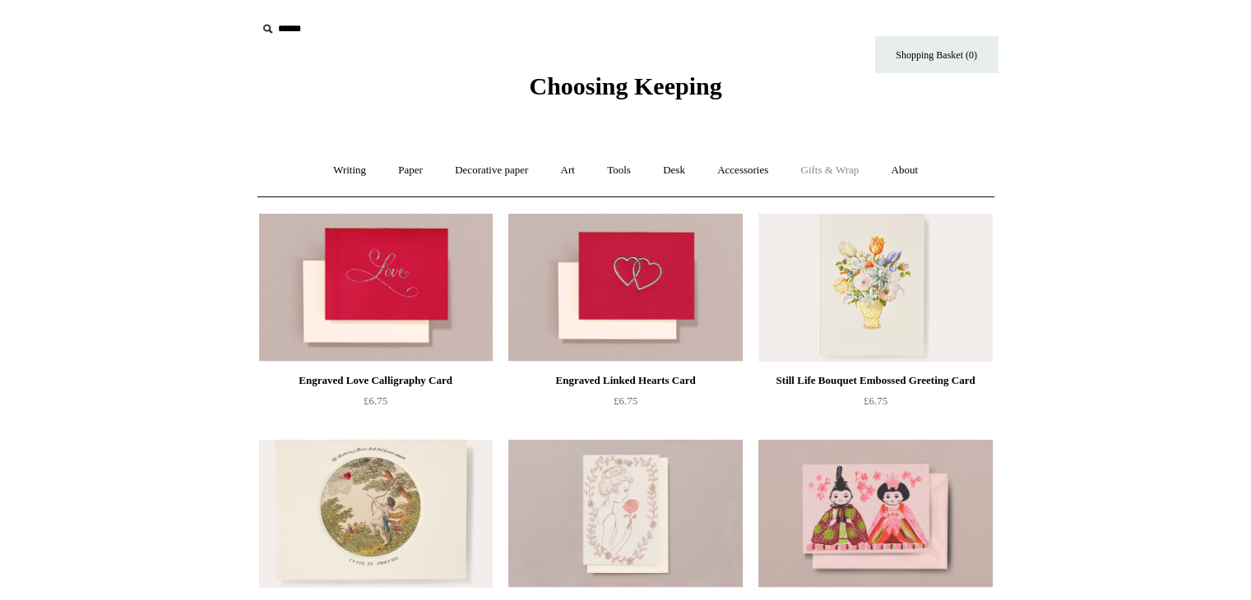
click at [840, 169] on link "Gifts & Wrap +" at bounding box center [829, 171] width 88 height 44
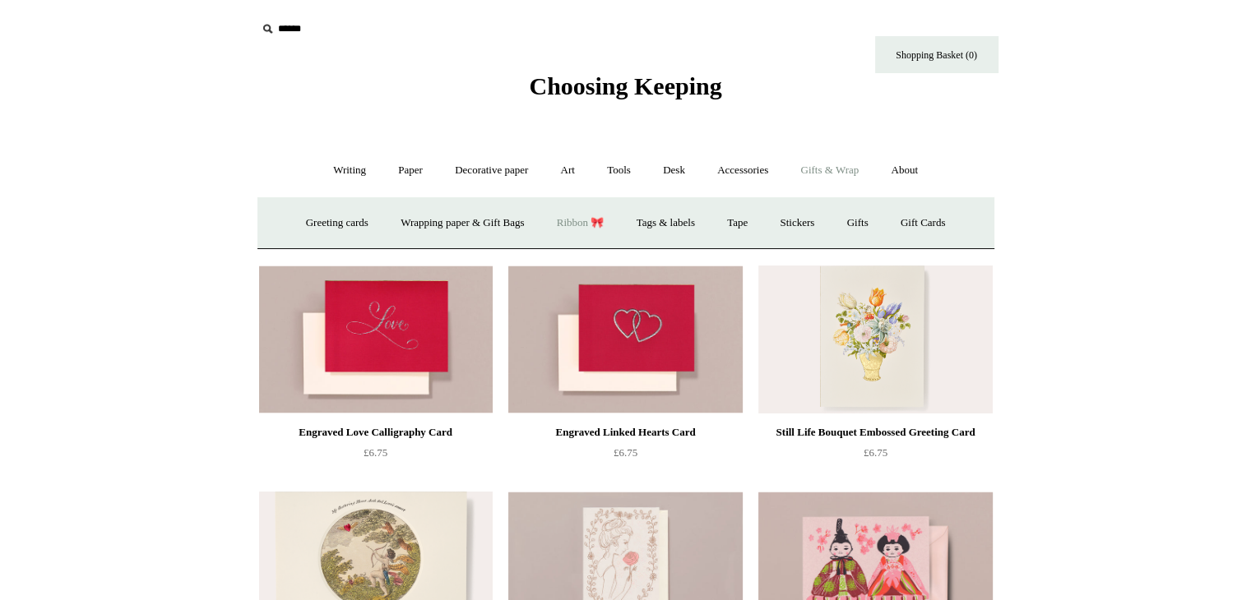
click at [588, 217] on link "Ribbon 🎀" at bounding box center [580, 223] width 77 height 44
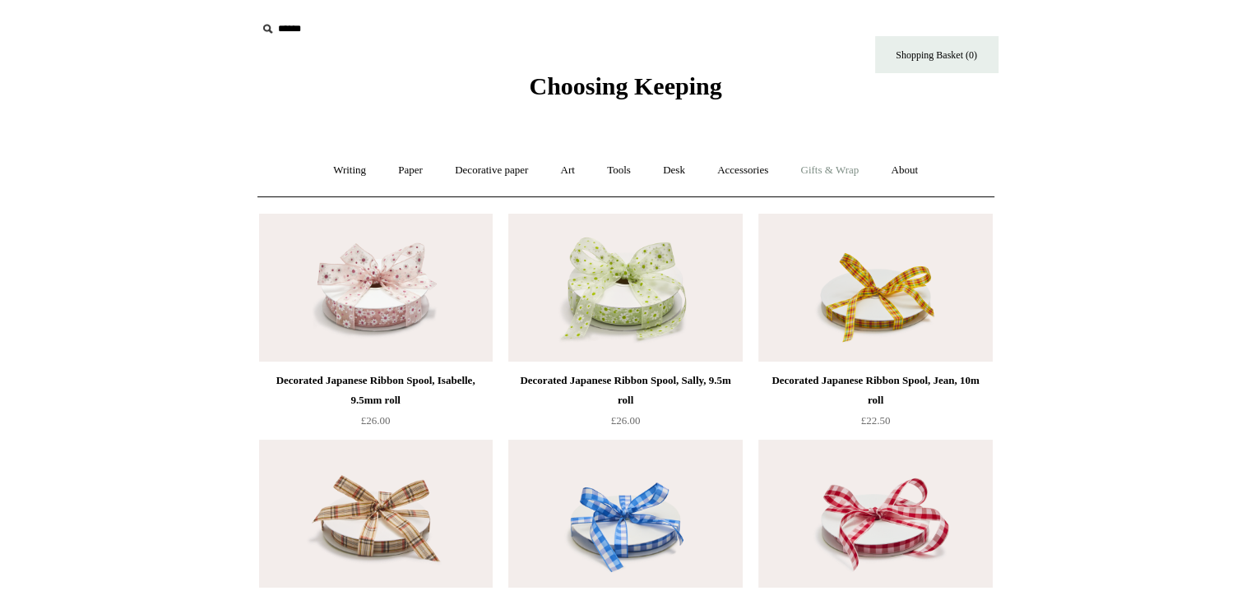
click at [842, 166] on link "Gifts & Wrap +" at bounding box center [829, 171] width 88 height 44
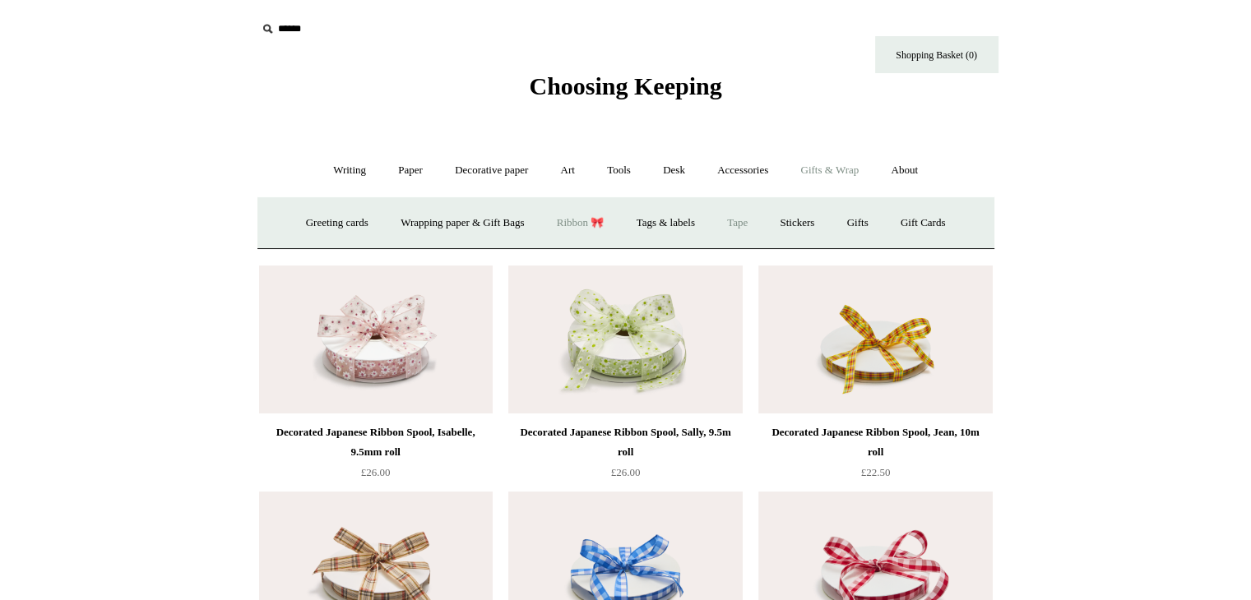
click at [749, 220] on link "Tape" at bounding box center [737, 223] width 50 height 44
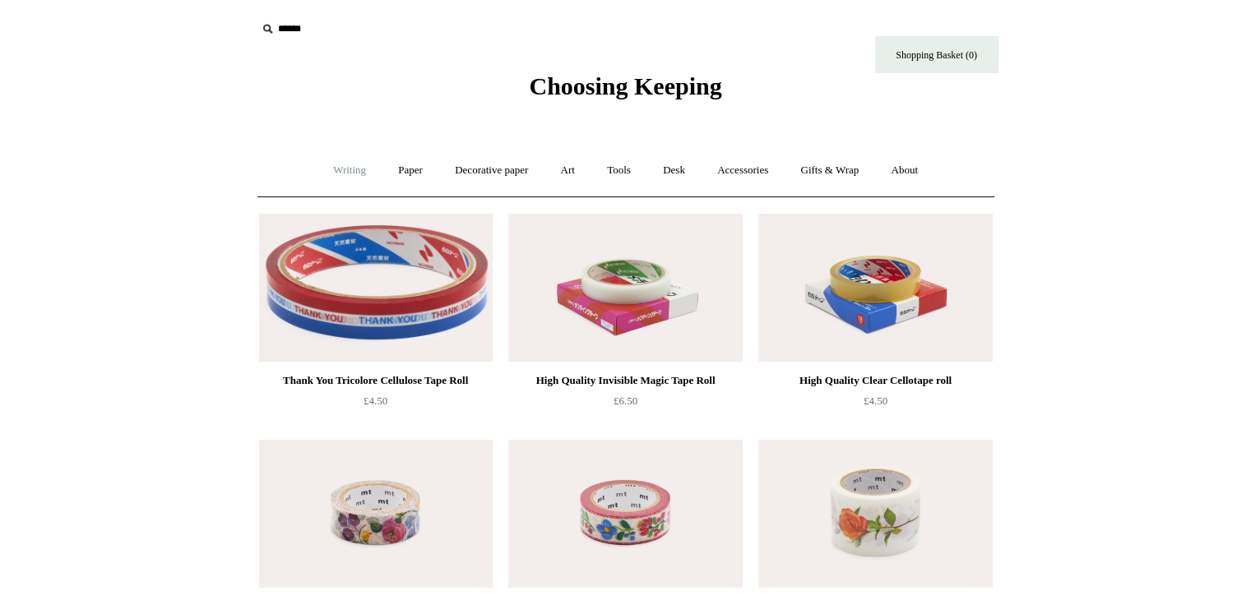
click at [342, 166] on link "Writing +" at bounding box center [349, 171] width 62 height 44
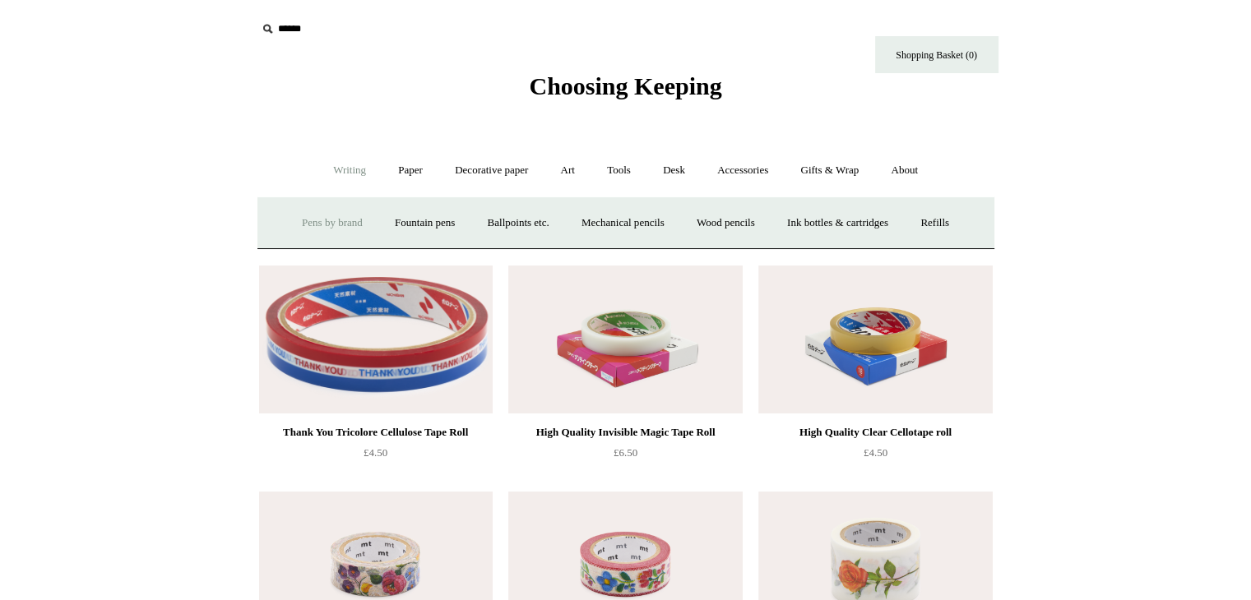
click at [317, 218] on link "Pens by brand +" at bounding box center [332, 223] width 90 height 44
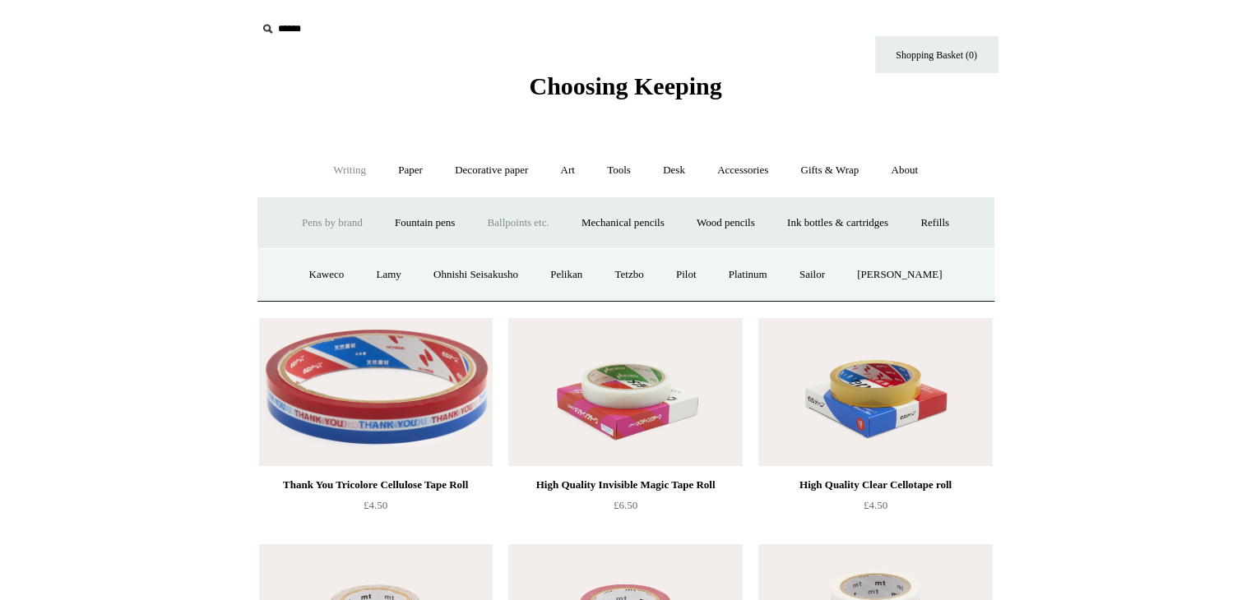
click at [520, 219] on link "Ballpoints etc. +" at bounding box center [518, 223] width 91 height 44
click at [763, 273] on link "Waterbased rollerballs" at bounding box center [719, 275] width 125 height 44
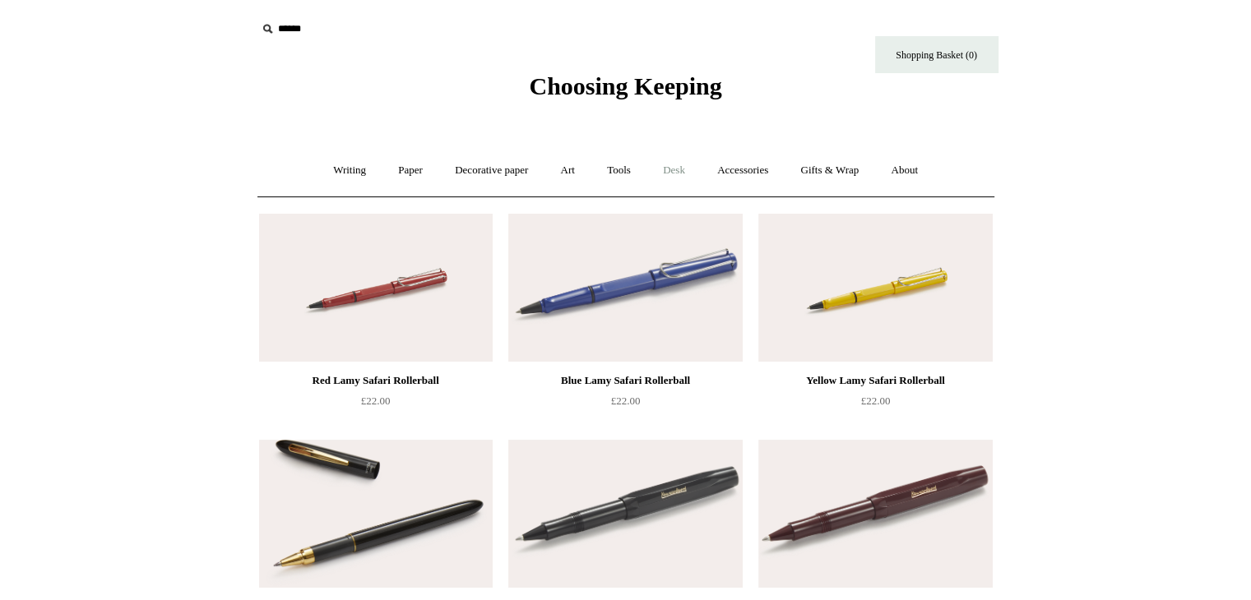
click at [672, 164] on link "Desk +" at bounding box center [674, 171] width 52 height 44
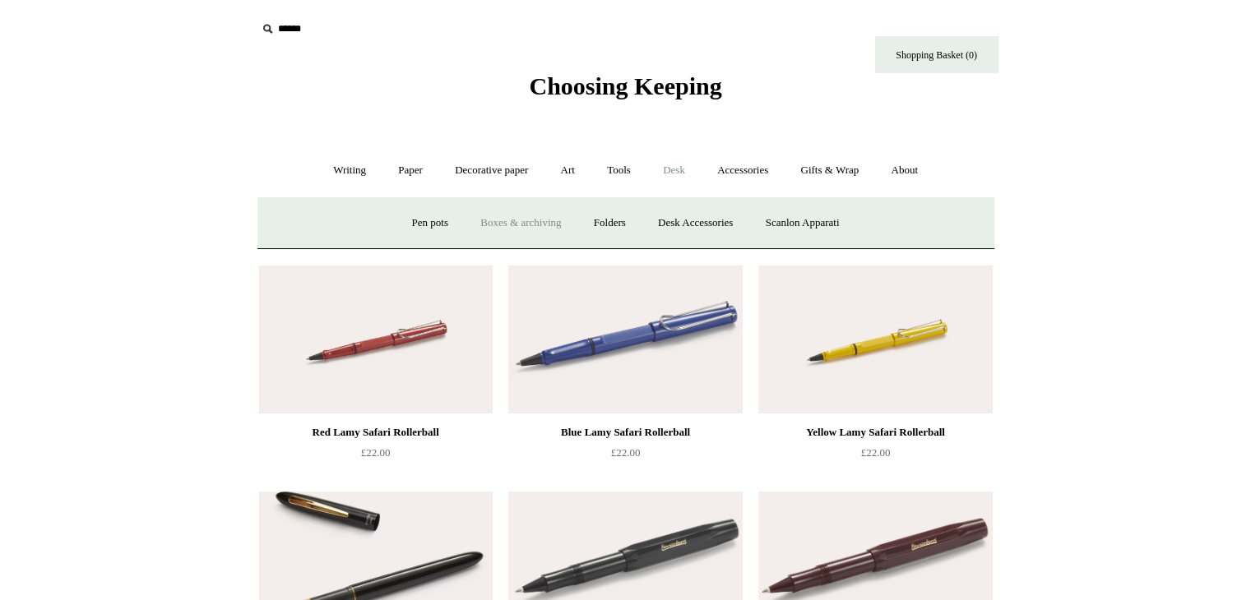
click at [525, 218] on link "Boxes & archiving" at bounding box center [520, 223] width 110 height 44
